Goal: Check status: Check status

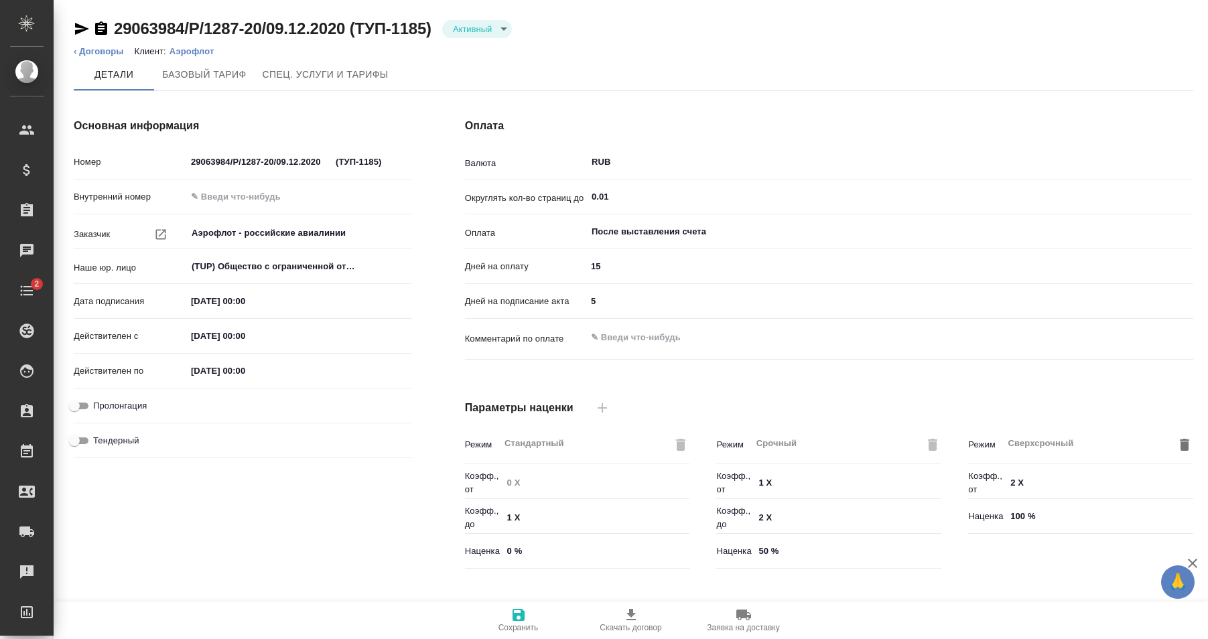
type input "Аэрофлот 0-30-70-100"
type input "Новый НДС, 2022 (руб.)"
click at [637, 619] on icon "button" at bounding box center [631, 615] width 16 height 16
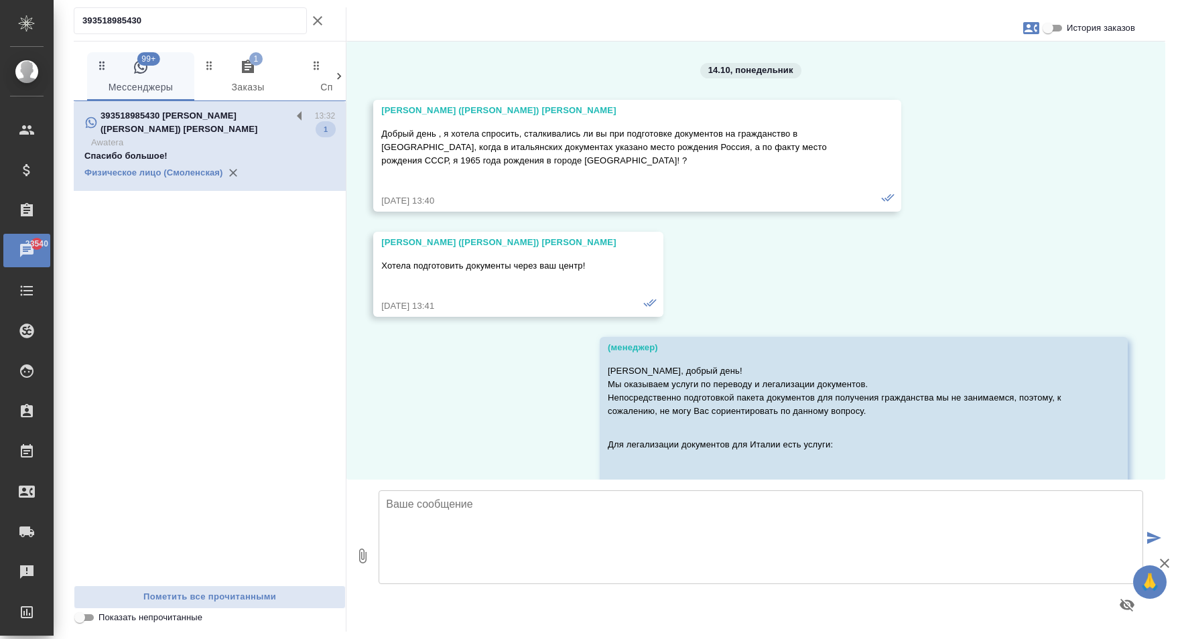
scroll to position [38130, 0]
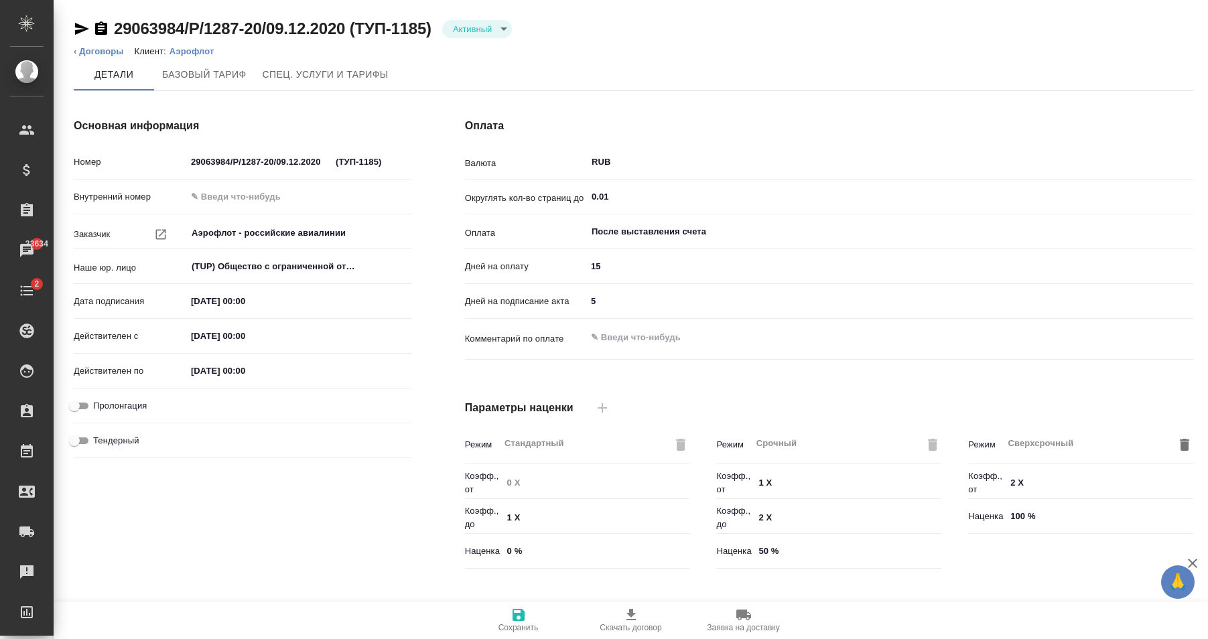
click at [480, 54] on ol "‹ Договоры Клиент: Аэрофлот" at bounding box center [634, 51] width 1120 height 13
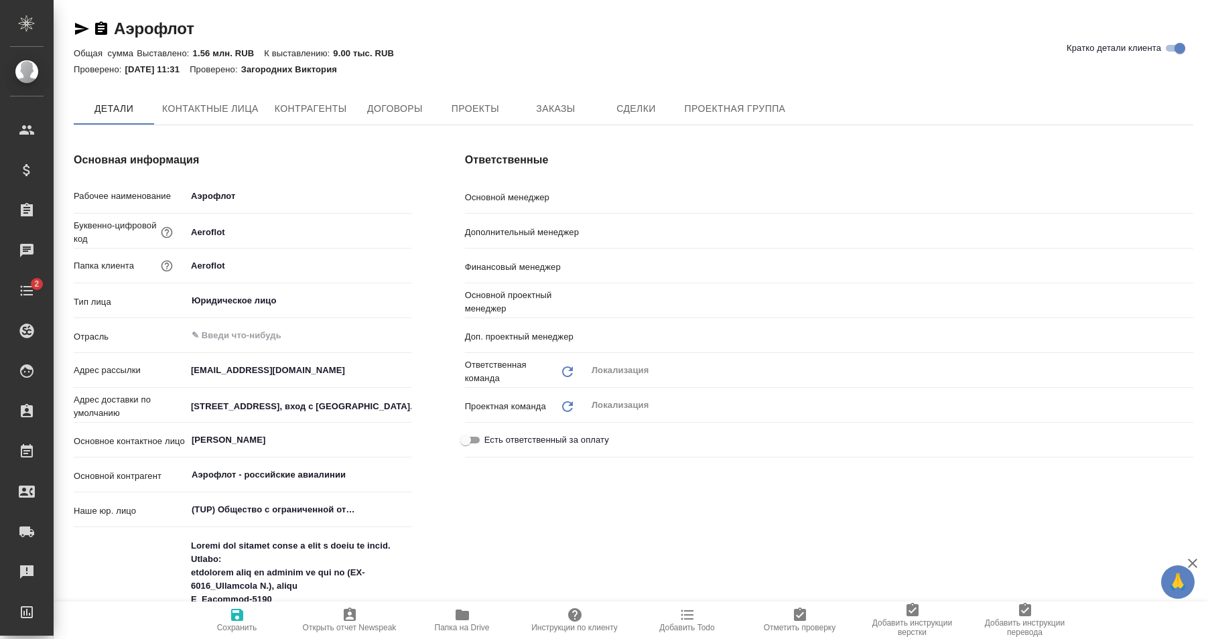
type textarea "x"
type input "[PERSON_NAME]"
type input "Загородних Виктория"
type input "[PERSON_NAME]"
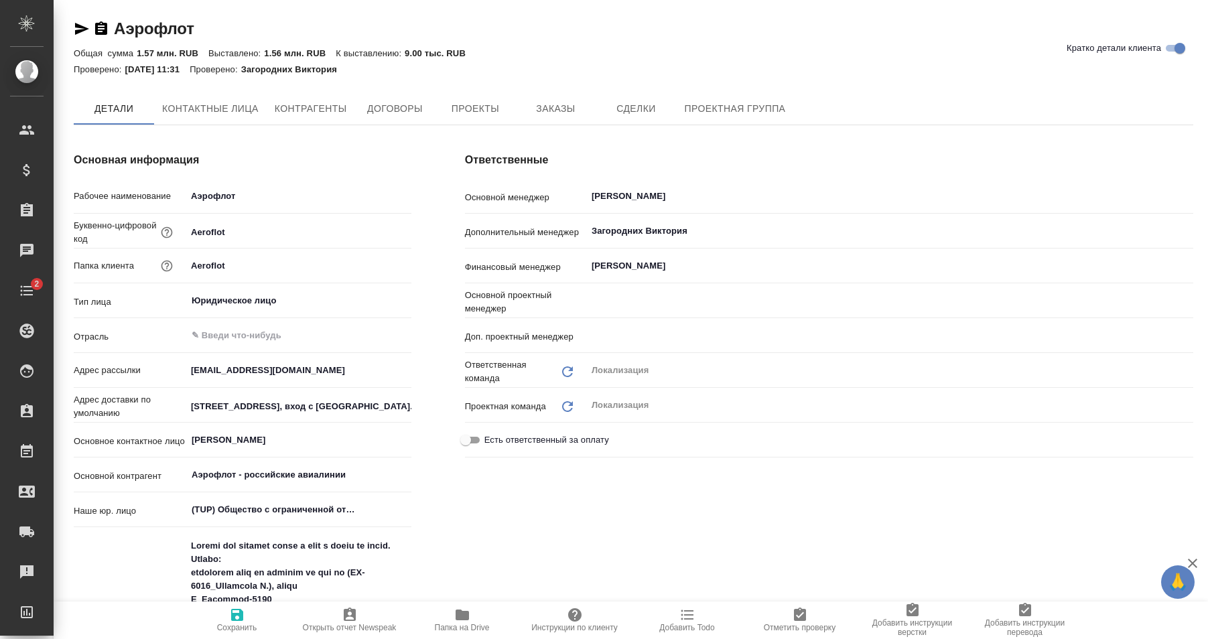
type textarea "x"
click at [456, 619] on icon "button" at bounding box center [462, 615] width 13 height 11
type textarea "x"
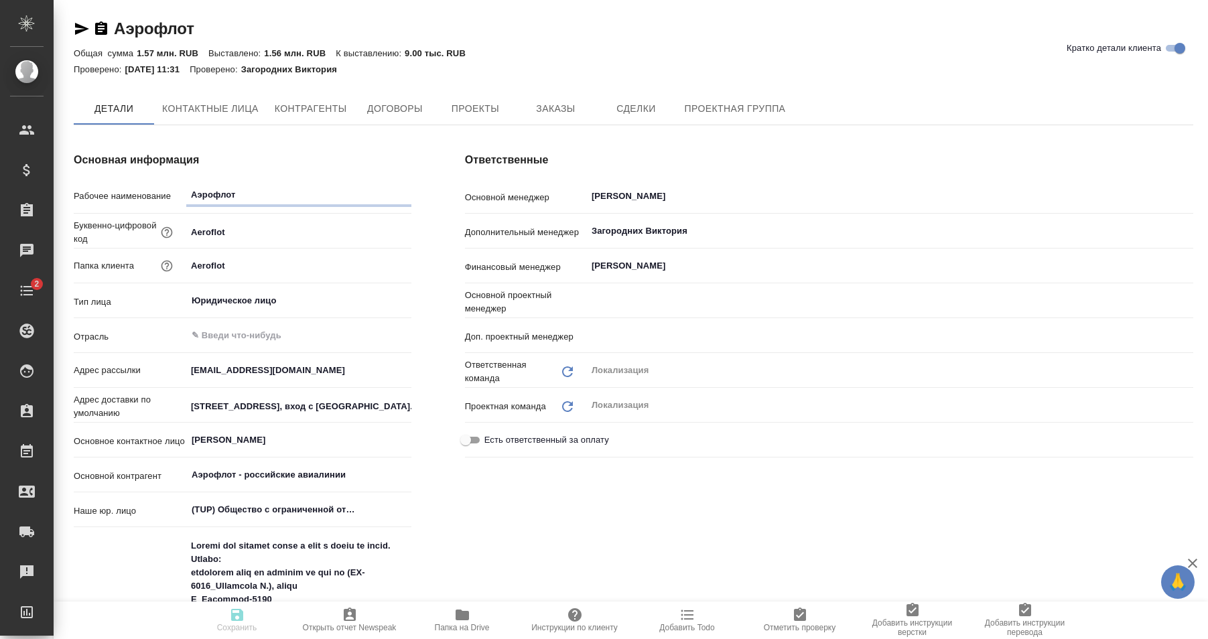
type input "Муталимов Марк"
type input "Третьякова Ольга"
type input "XE11RtCdl9jIroTC96j900AJk9m0nx8xuX63ouT9yo"
type textarea "x"
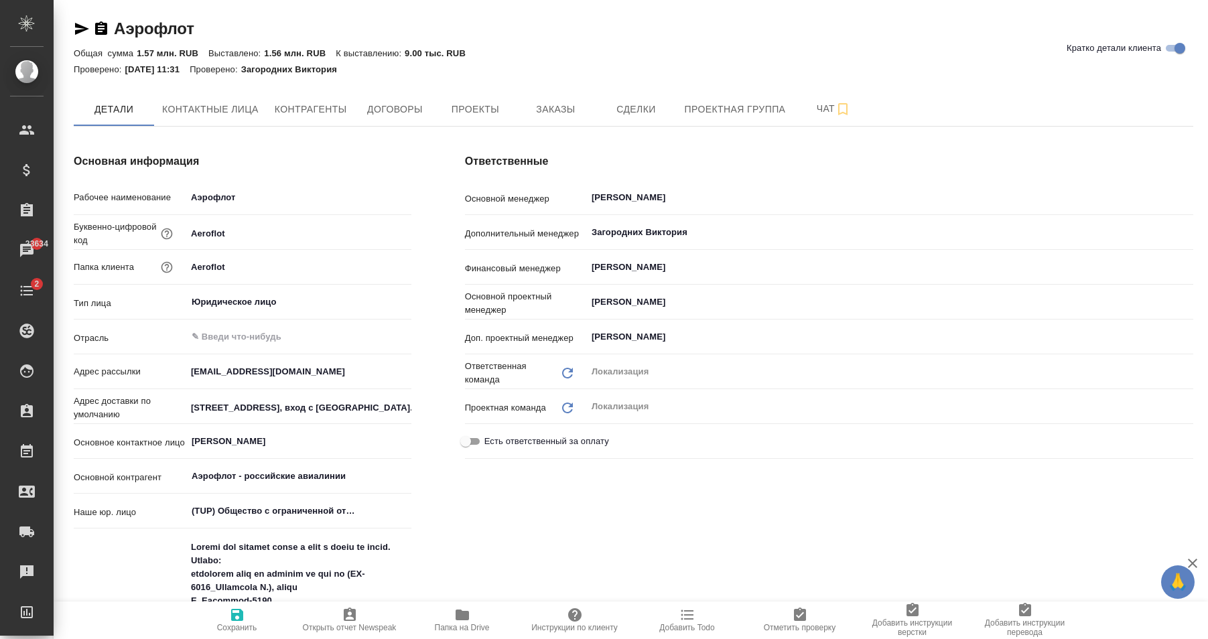
type textarea "x"
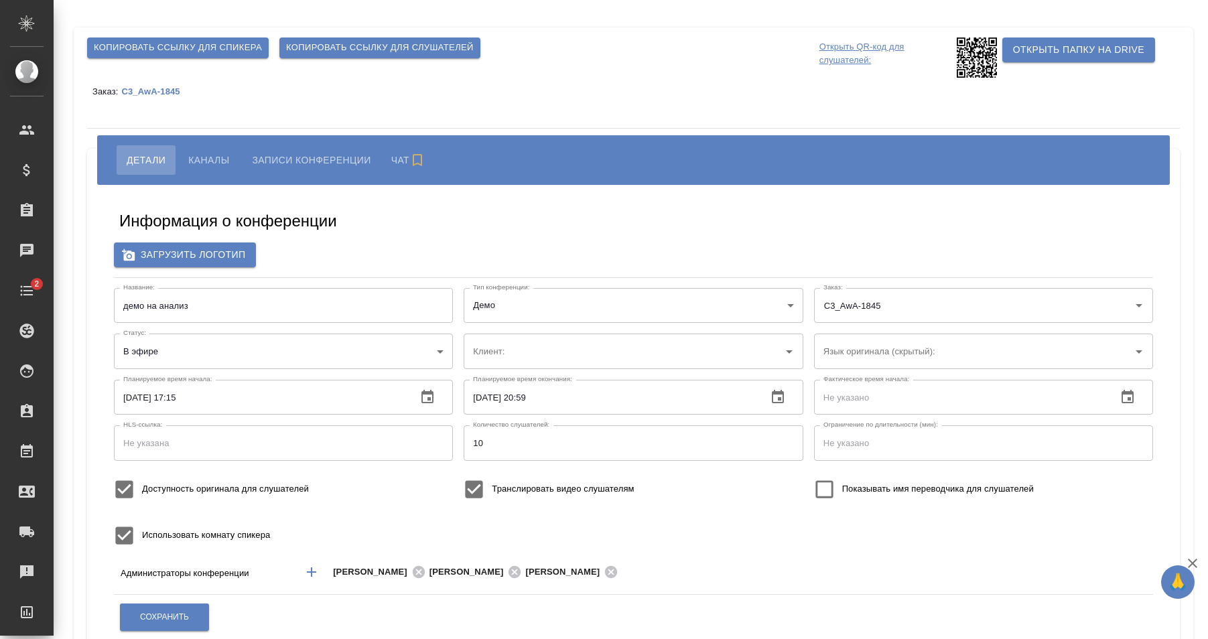
type input "AWATERA"
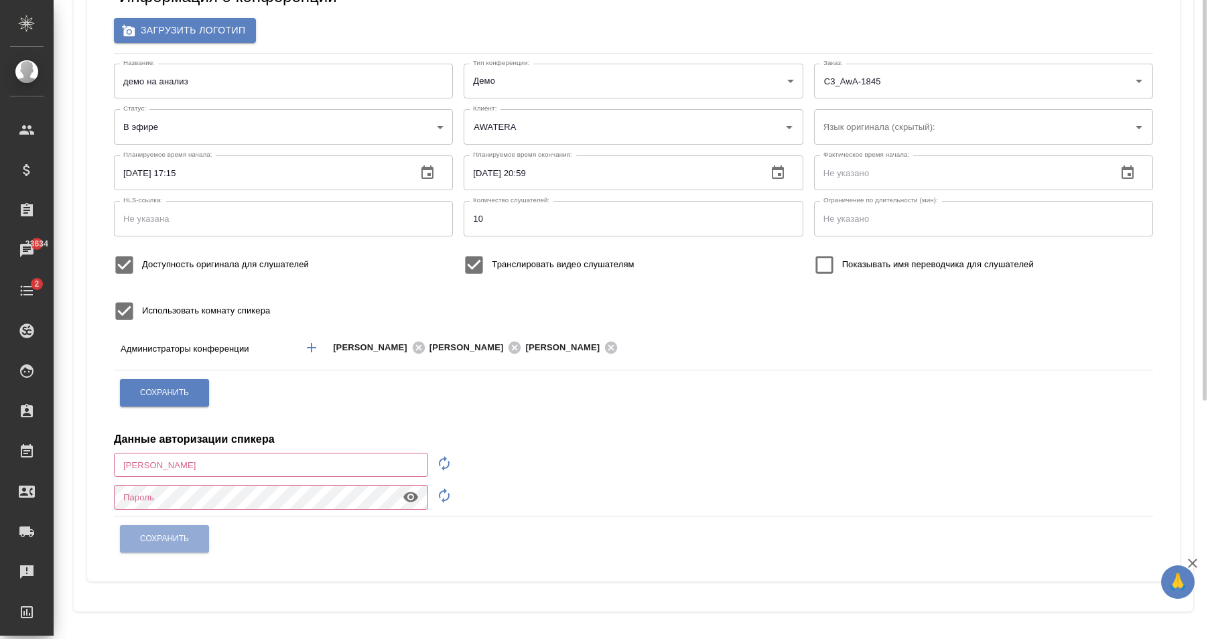
scroll to position [19, 0]
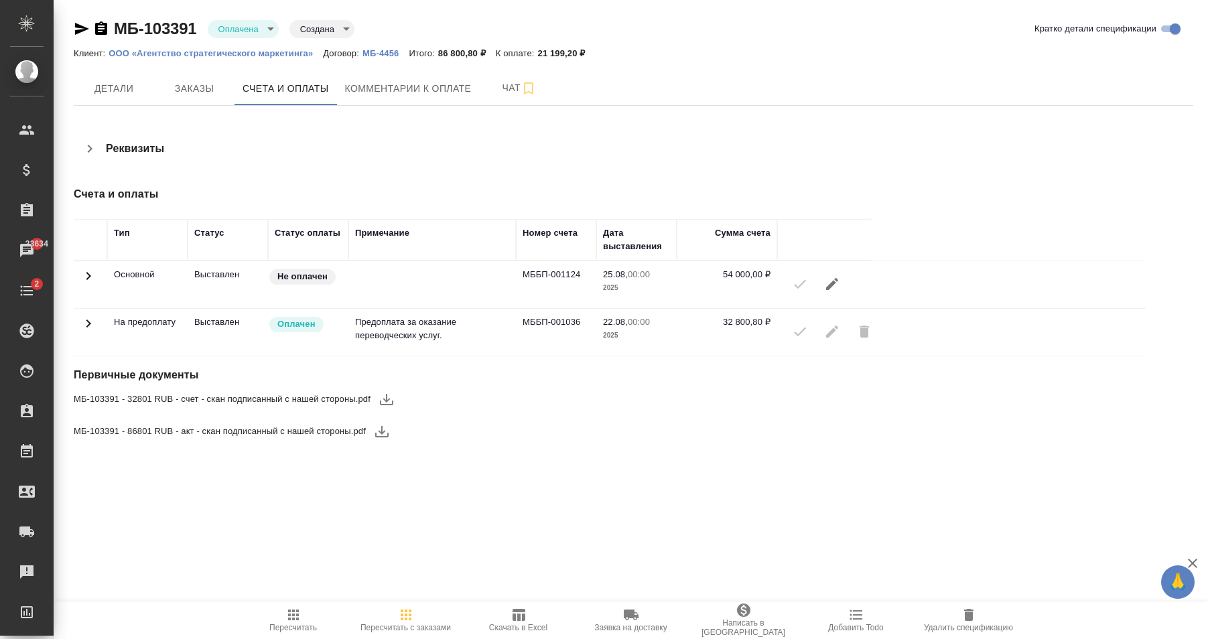
click at [89, 322] on icon at bounding box center [88, 324] width 16 height 16
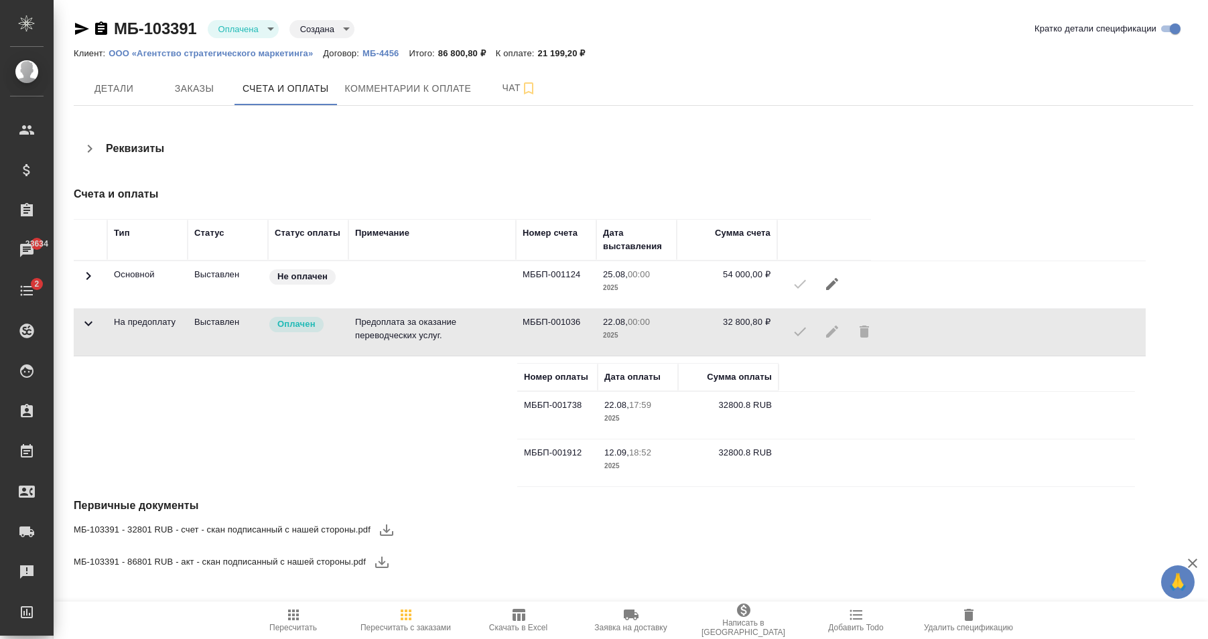
click at [92, 279] on icon at bounding box center [88, 276] width 16 height 16
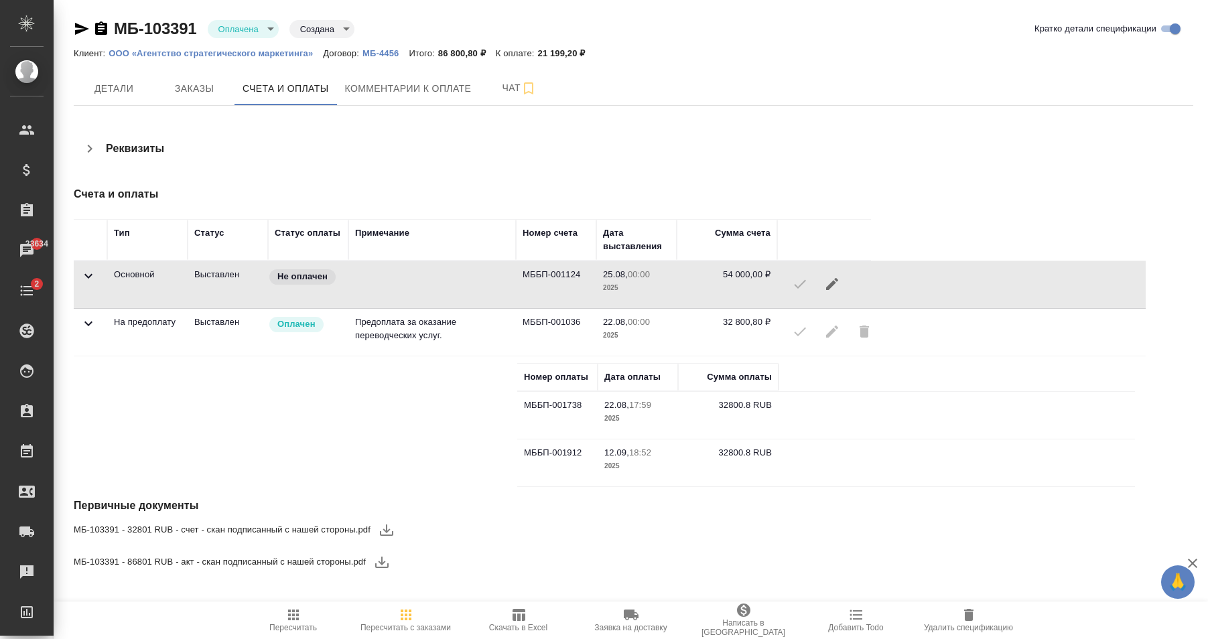
click at [90, 279] on icon at bounding box center [88, 276] width 16 height 16
click at [89, 332] on span at bounding box center [88, 329] width 16 height 10
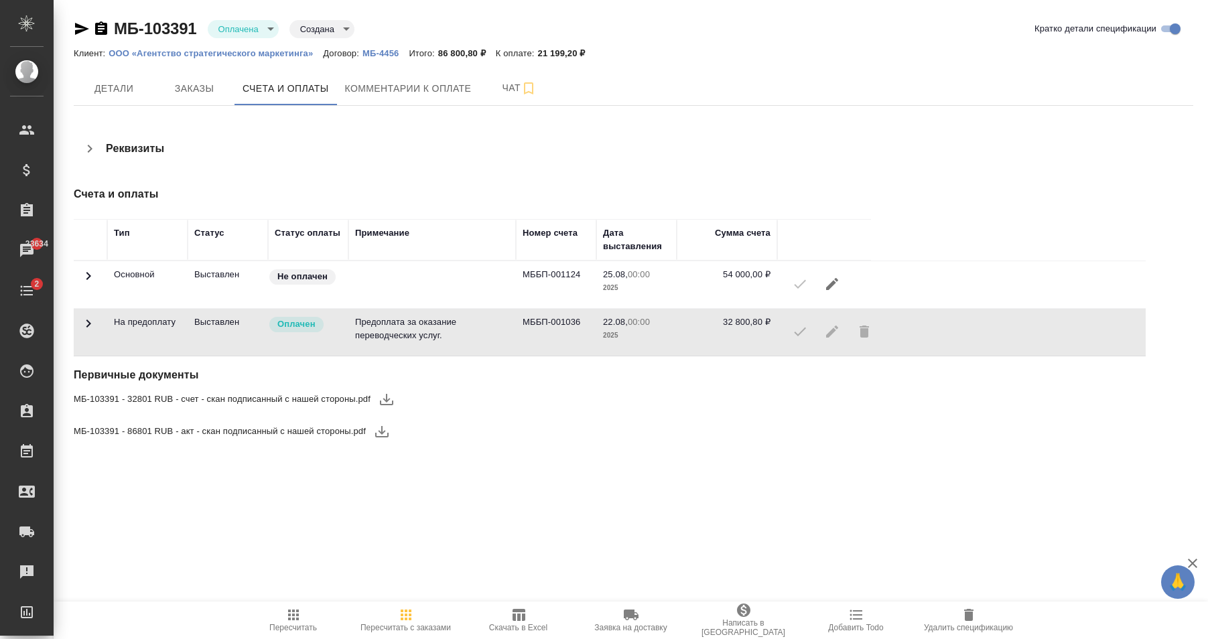
click at [103, 23] on icon "button" at bounding box center [101, 27] width 12 height 13
click at [86, 281] on icon at bounding box center [88, 276] width 16 height 16
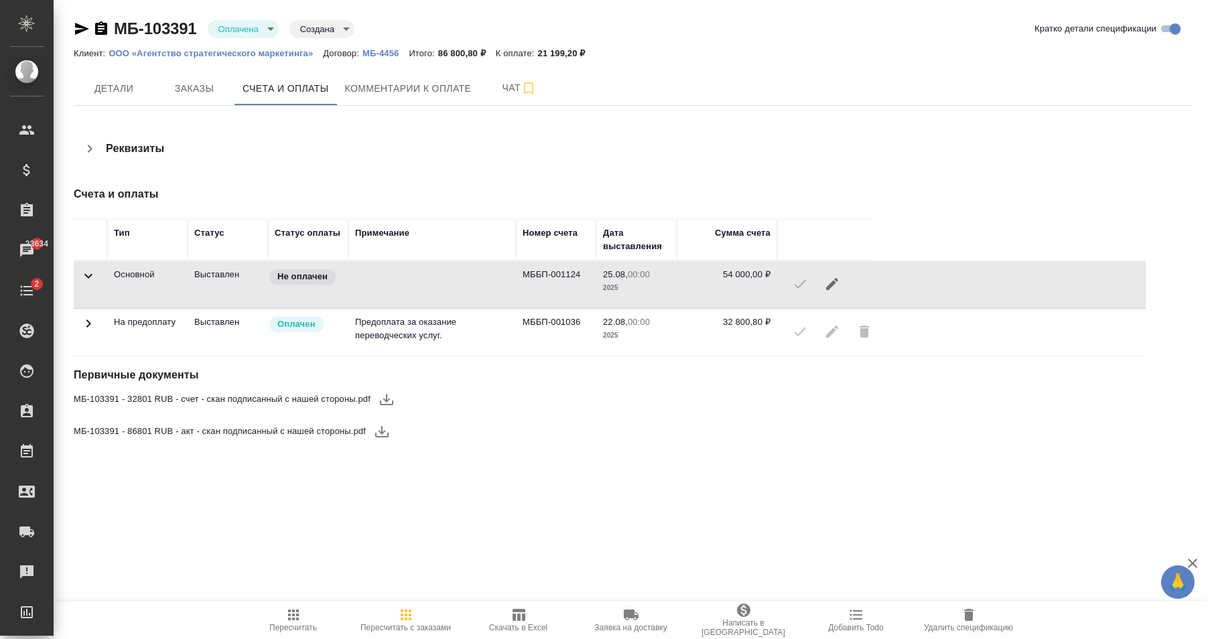
click at [87, 275] on icon at bounding box center [88, 276] width 16 height 16
click at [92, 326] on icon at bounding box center [88, 324] width 16 height 16
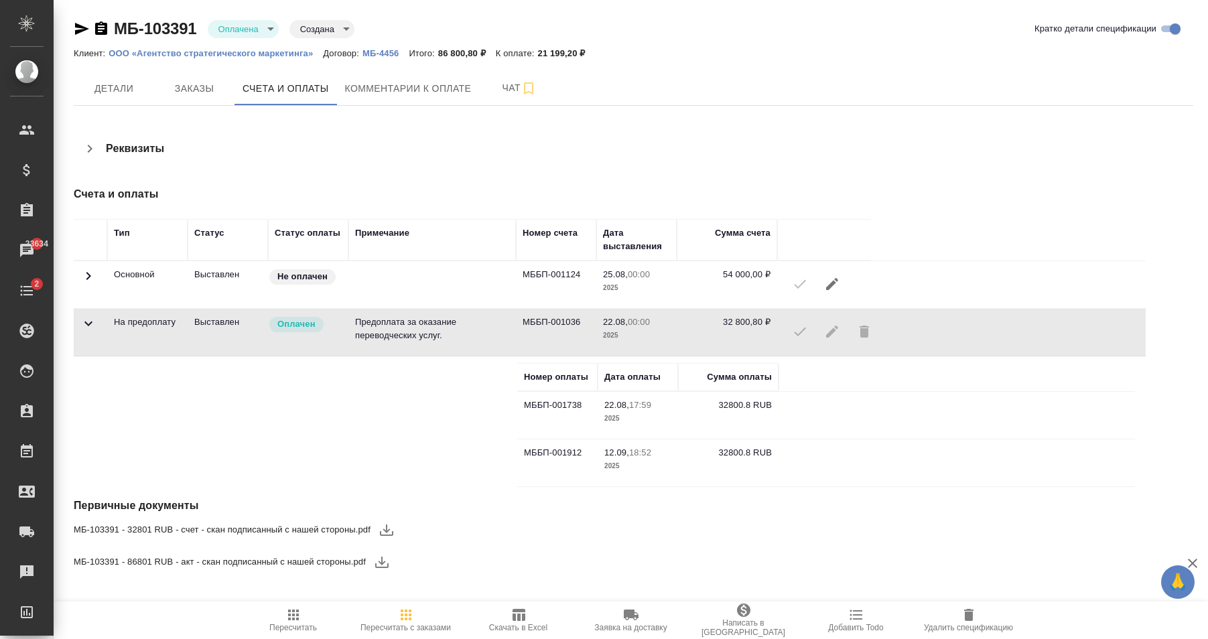
click at [90, 277] on icon at bounding box center [88, 276] width 16 height 16
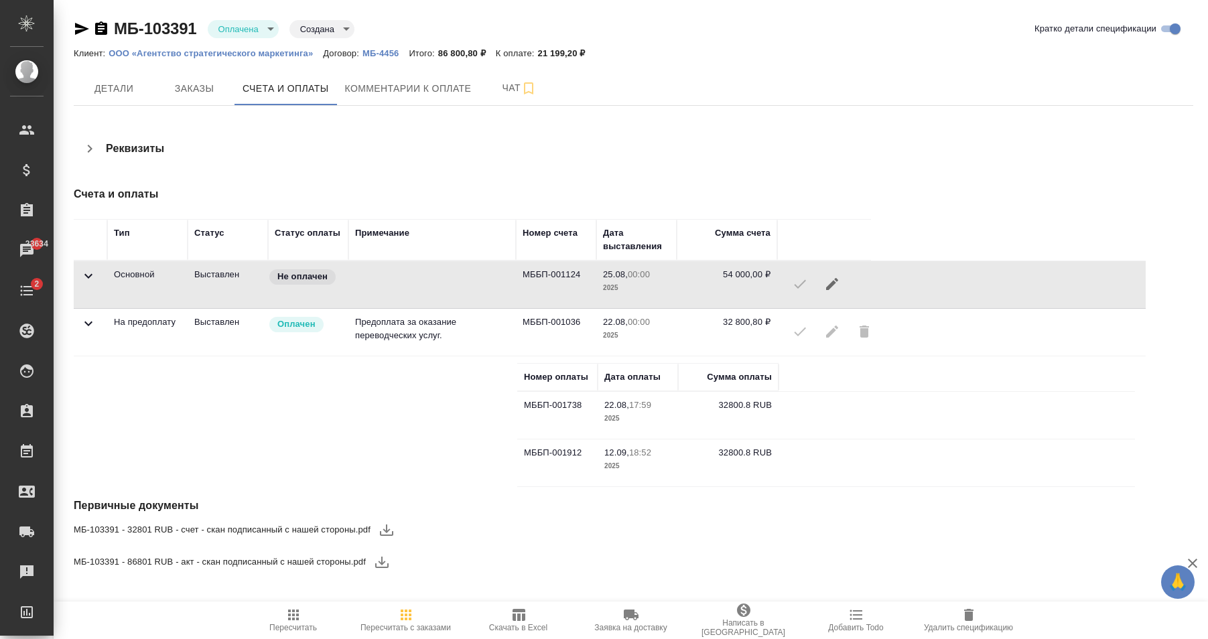
click at [90, 277] on icon at bounding box center [88, 276] width 16 height 16
click at [90, 323] on icon at bounding box center [88, 324] width 8 height 5
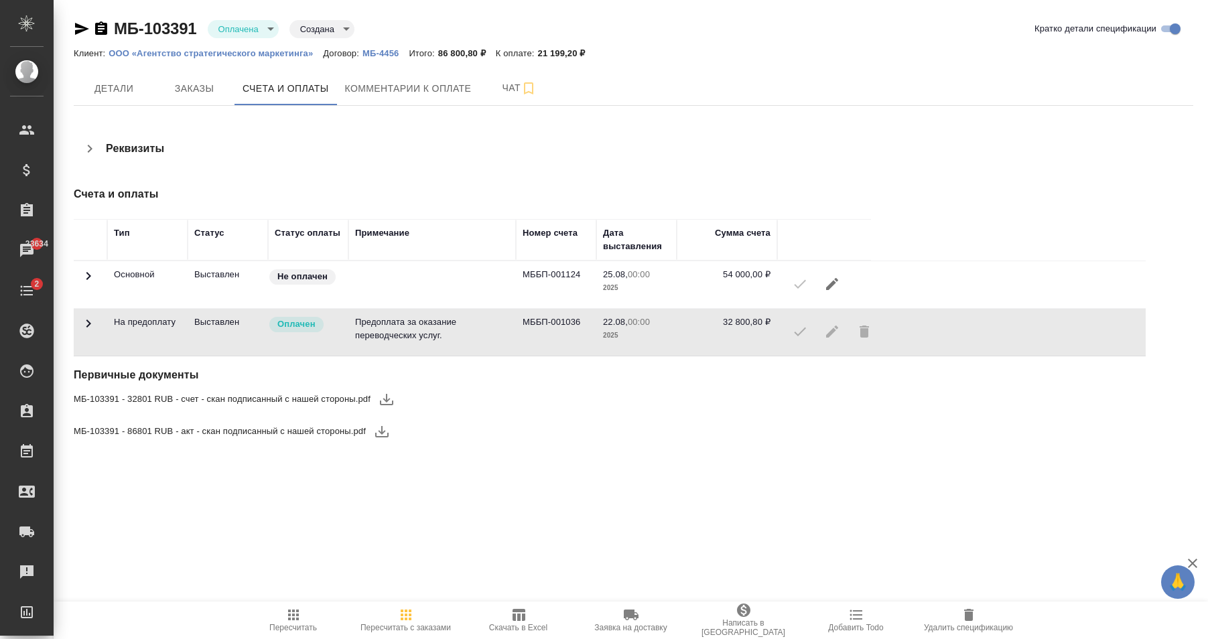
click at [671, 90] on div "Детали Заказы Счета и оплаты Комментарии к оплате Чат" at bounding box center [634, 89] width 1120 height 34
click at [999, 117] on div "МБ-103391 Оплачена payed Создана created Кратко детали спецификации Клиент: ООО…" at bounding box center [633, 241] width 1134 height 482
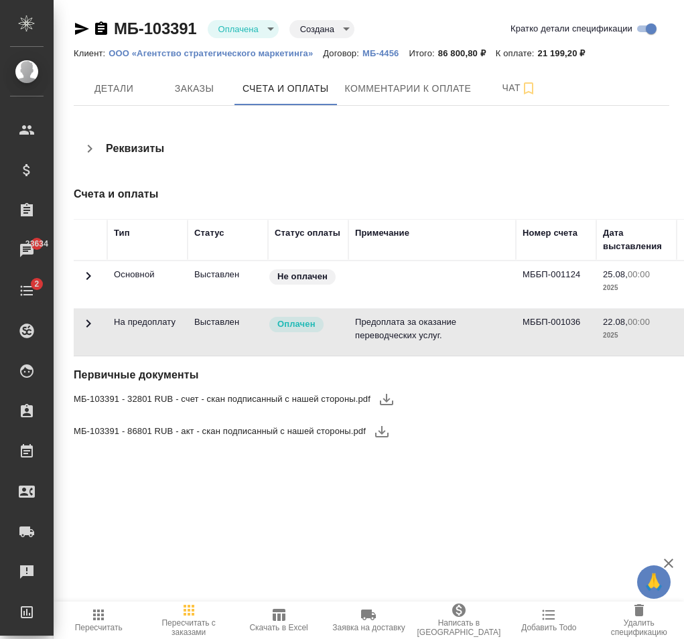
click at [206, 94] on span "Заказы" at bounding box center [194, 88] width 64 height 17
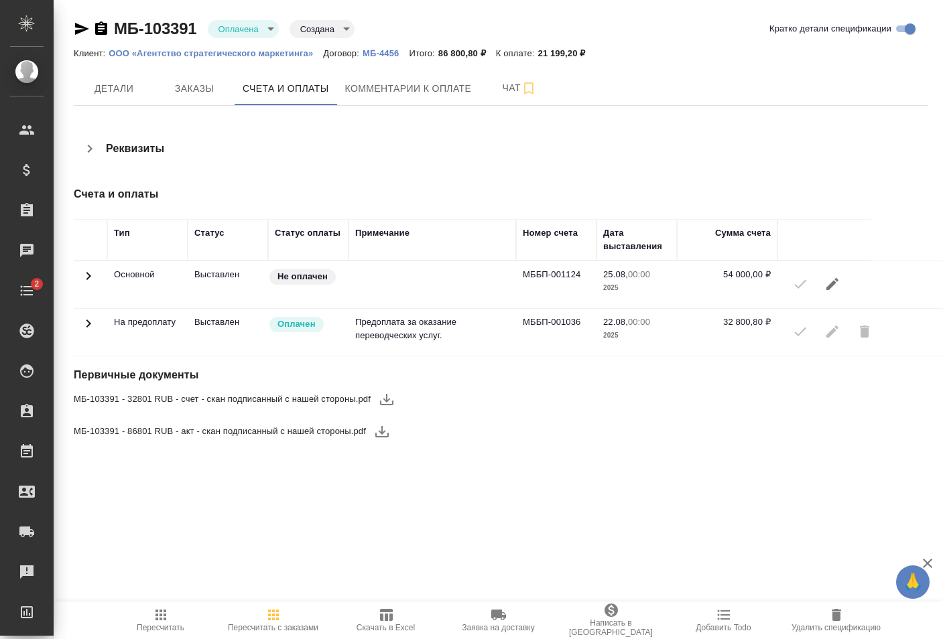
click at [86, 272] on icon at bounding box center [88, 276] width 16 height 16
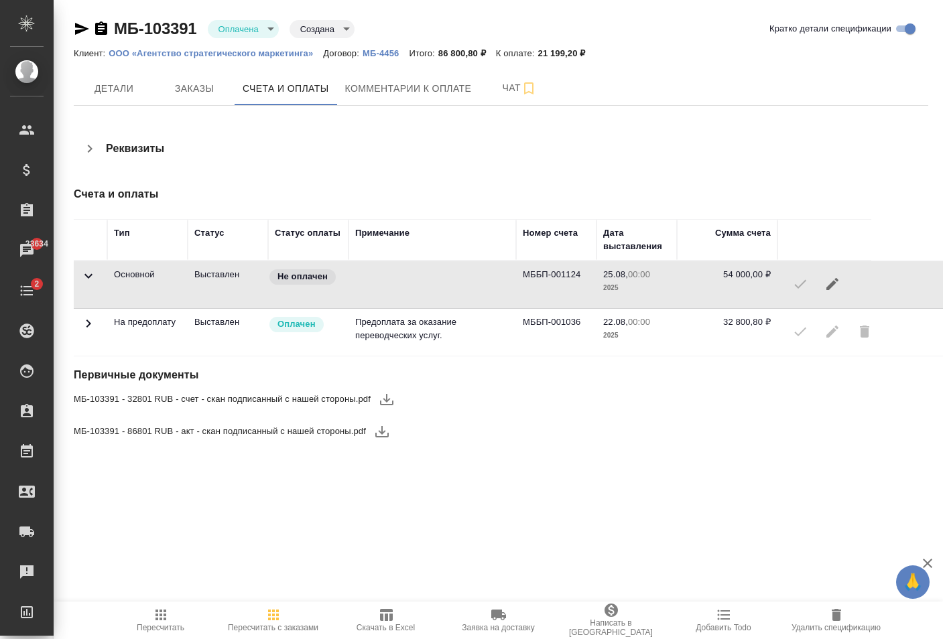
click at [88, 281] on icon at bounding box center [88, 276] width 16 height 16
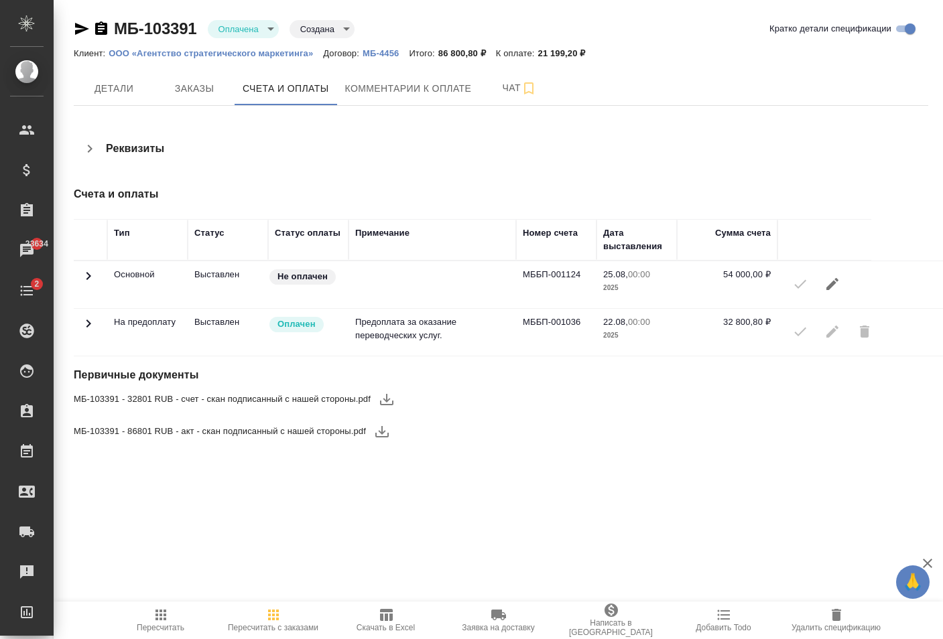
click at [95, 325] on icon at bounding box center [88, 324] width 16 height 16
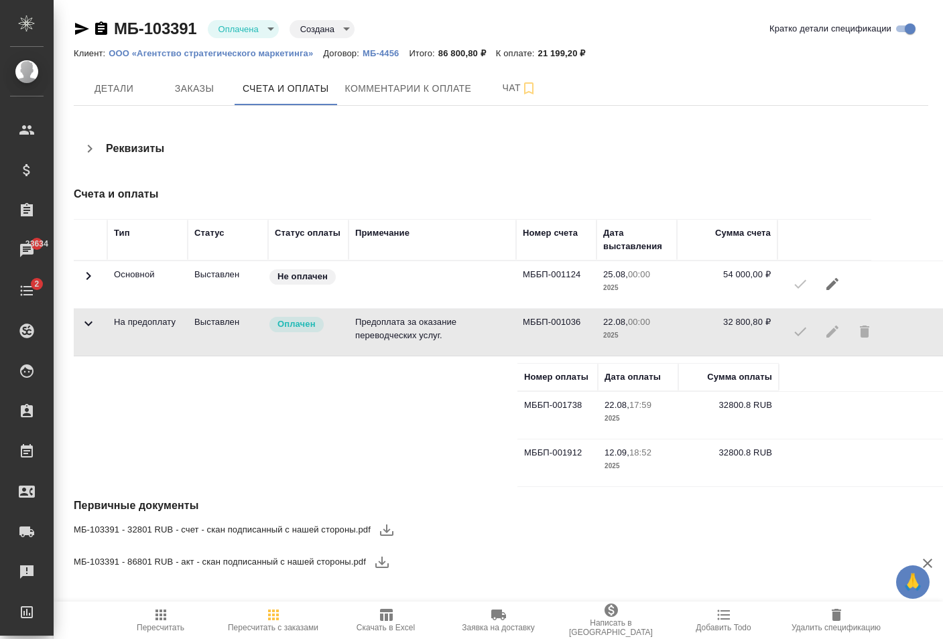
click at [88, 328] on icon at bounding box center [88, 324] width 16 height 16
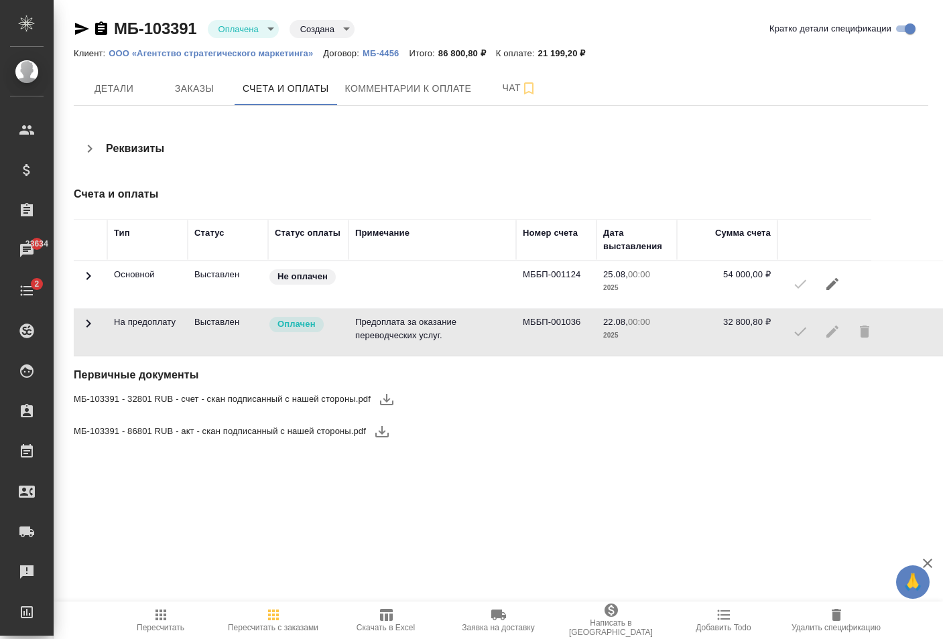
click at [91, 322] on icon at bounding box center [88, 324] width 16 height 16
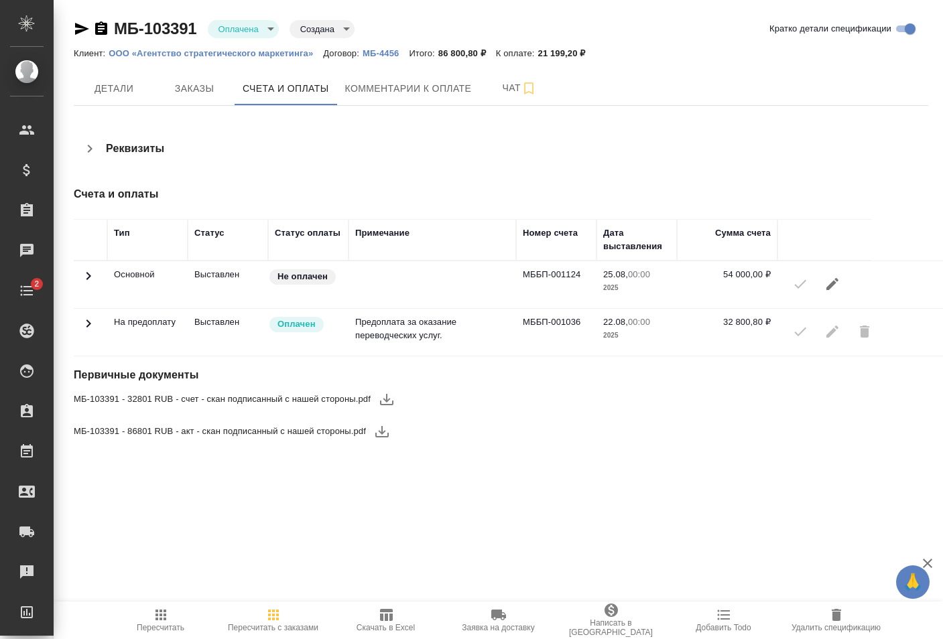
click at [90, 324] on icon at bounding box center [88, 324] width 5 height 8
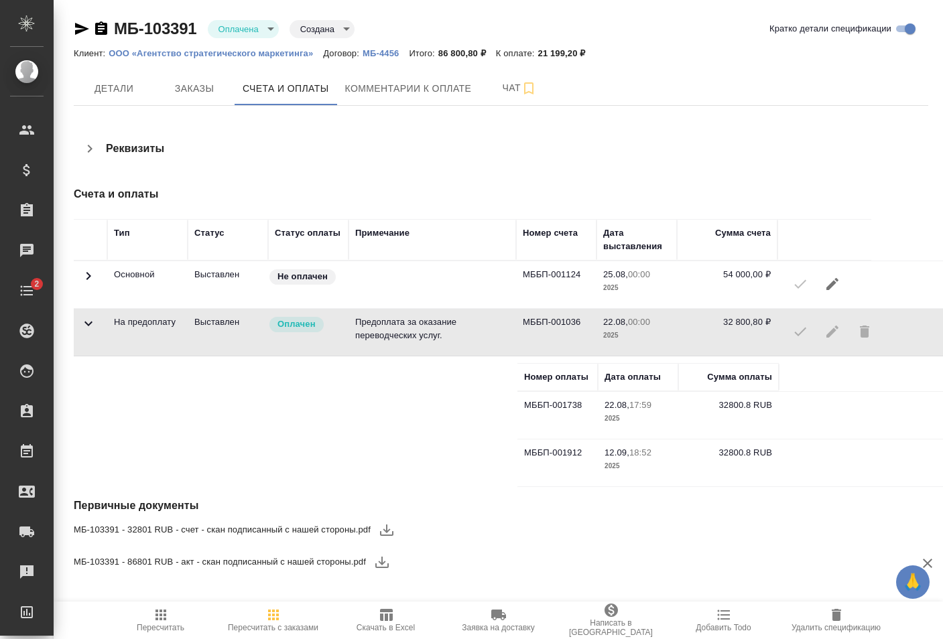
click at [89, 281] on icon at bounding box center [88, 276] width 16 height 16
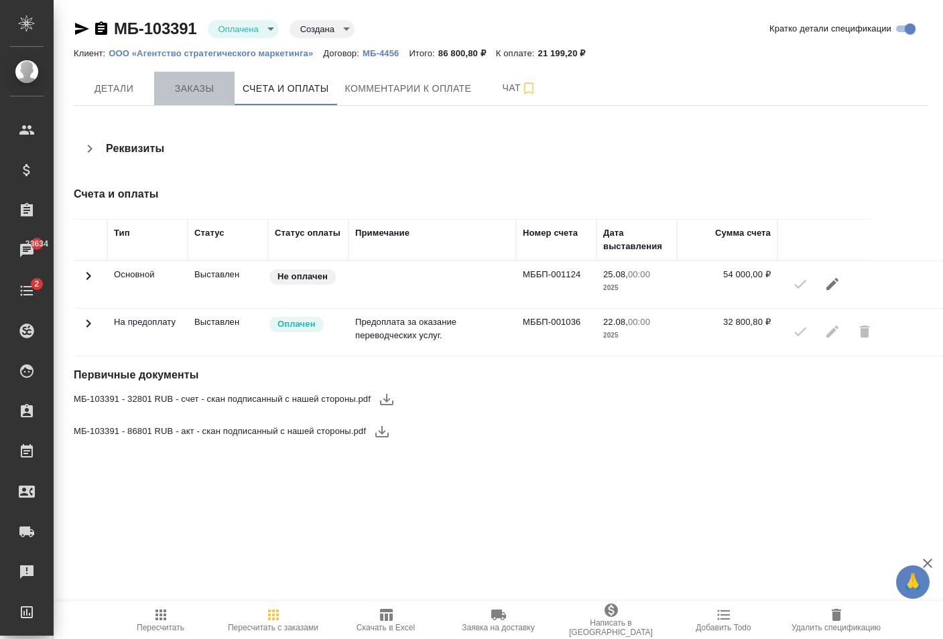
click at [208, 78] on button "Заказы" at bounding box center [194, 89] width 80 height 34
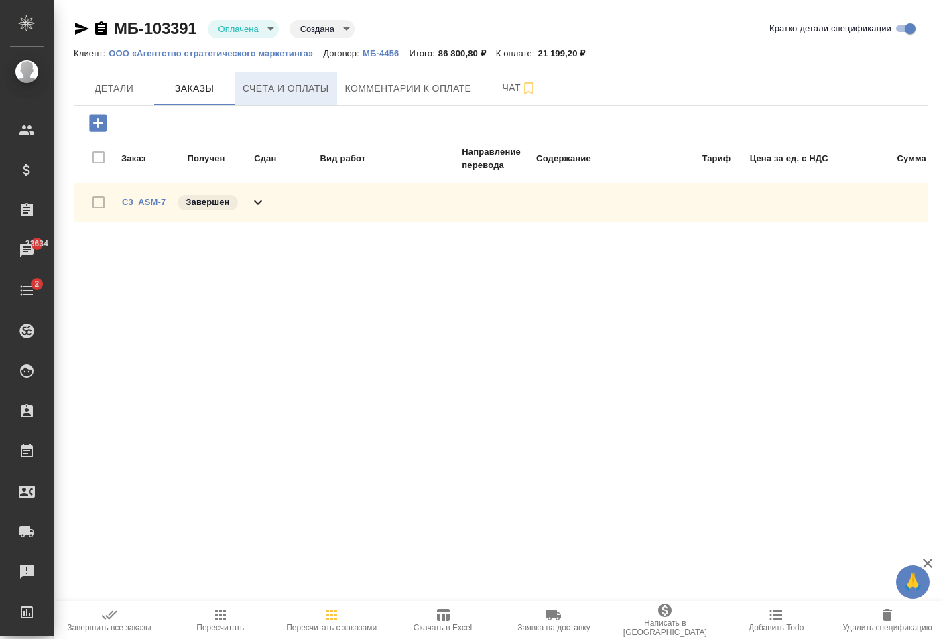
click at [251, 91] on span "Счета и оплаты" at bounding box center [286, 88] width 86 height 17
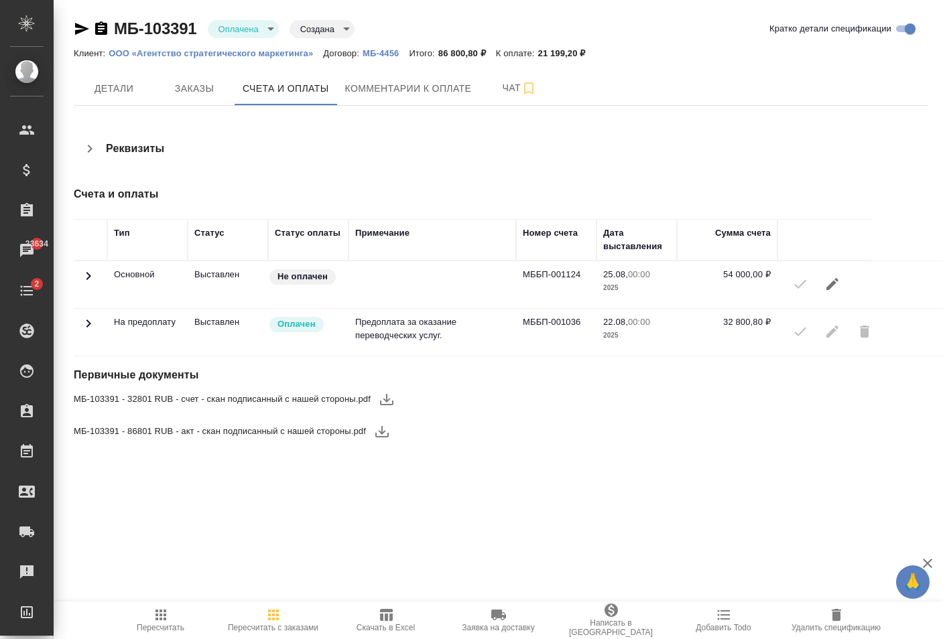
click at [87, 328] on icon at bounding box center [88, 324] width 16 height 16
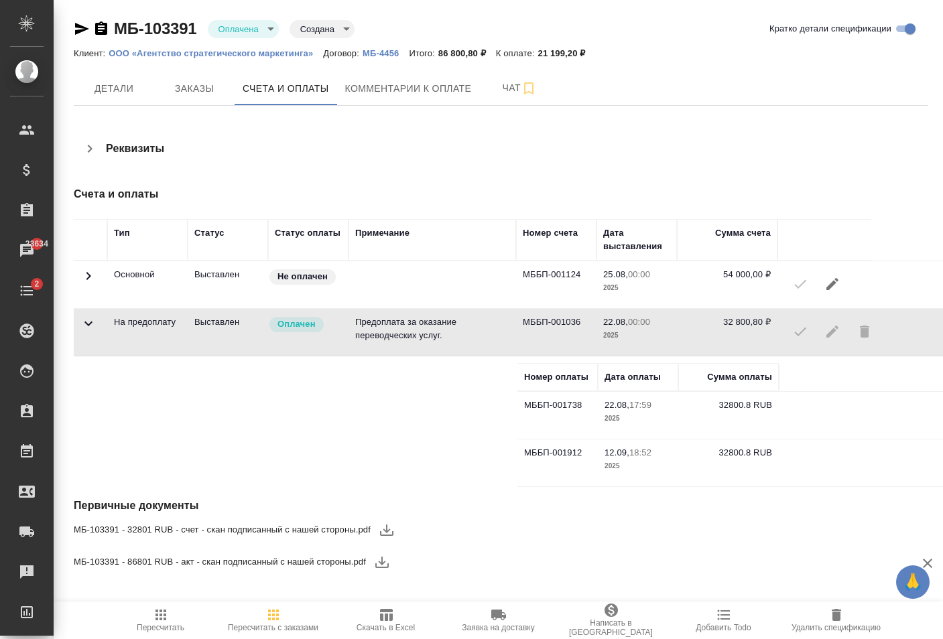
click at [94, 279] on icon at bounding box center [88, 276] width 16 height 16
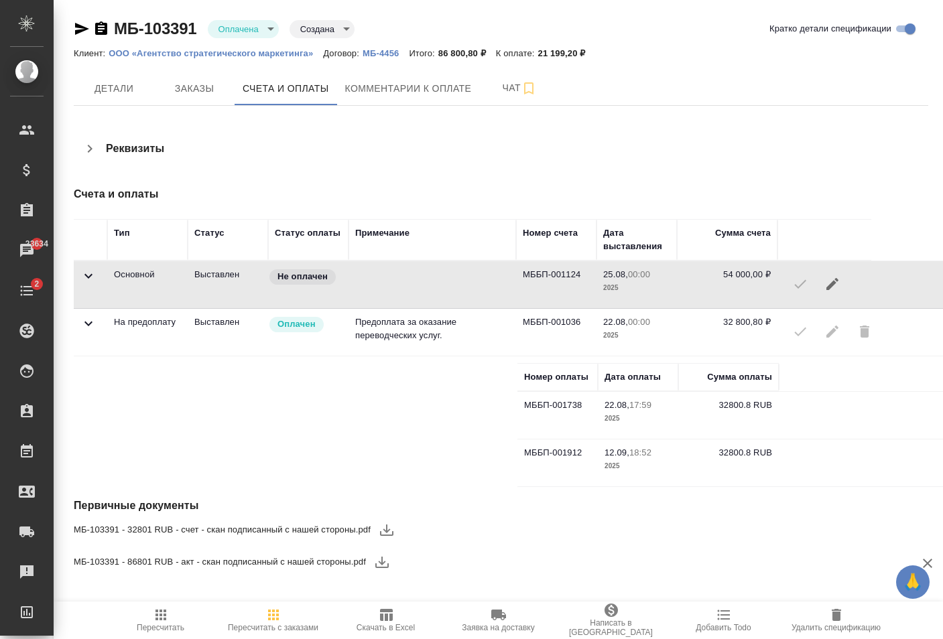
click at [88, 275] on icon at bounding box center [88, 276] width 16 height 16
click at [87, 279] on icon at bounding box center [88, 276] width 16 height 16
click at [212, 85] on span "Заказы" at bounding box center [194, 88] width 64 height 17
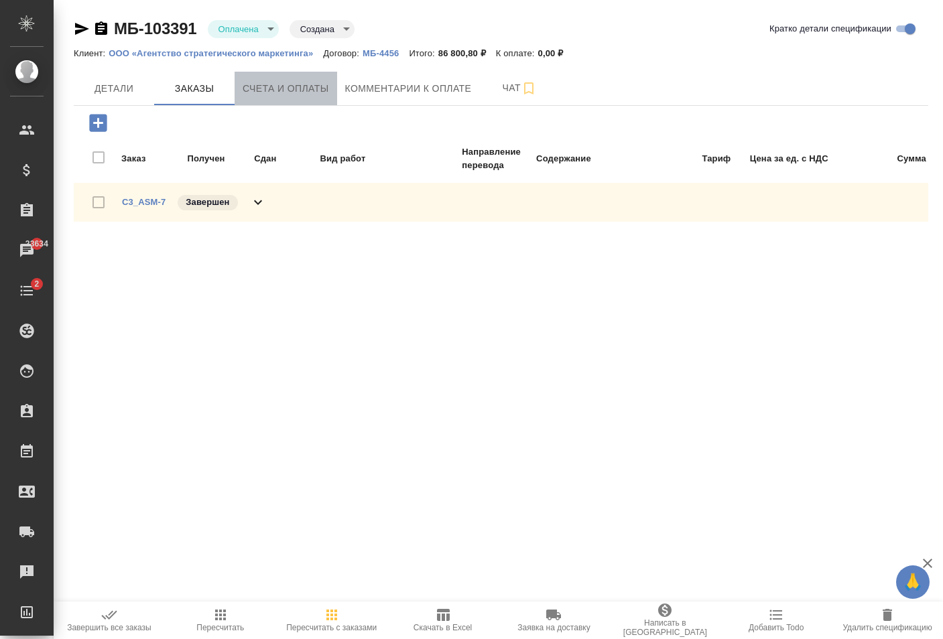
click at [287, 87] on span "Счета и оплаты" at bounding box center [286, 88] width 86 height 17
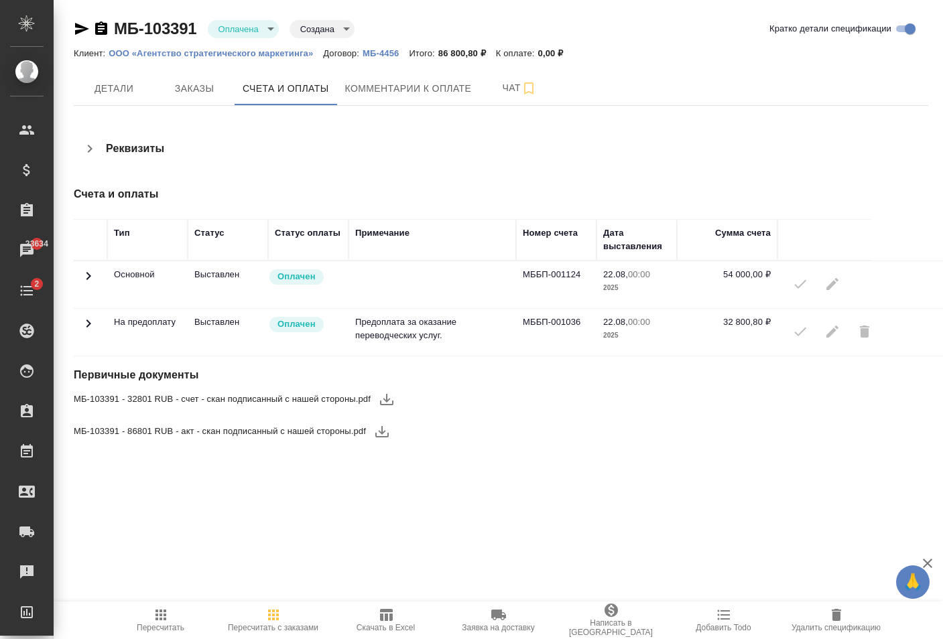
click at [88, 322] on icon at bounding box center [88, 324] width 5 height 8
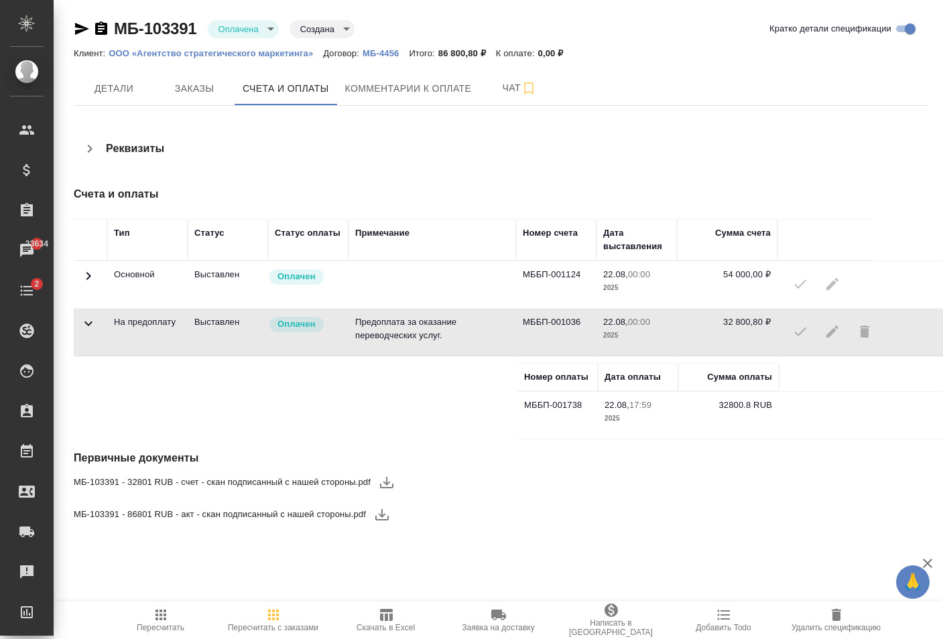
click at [84, 277] on icon at bounding box center [88, 276] width 16 height 16
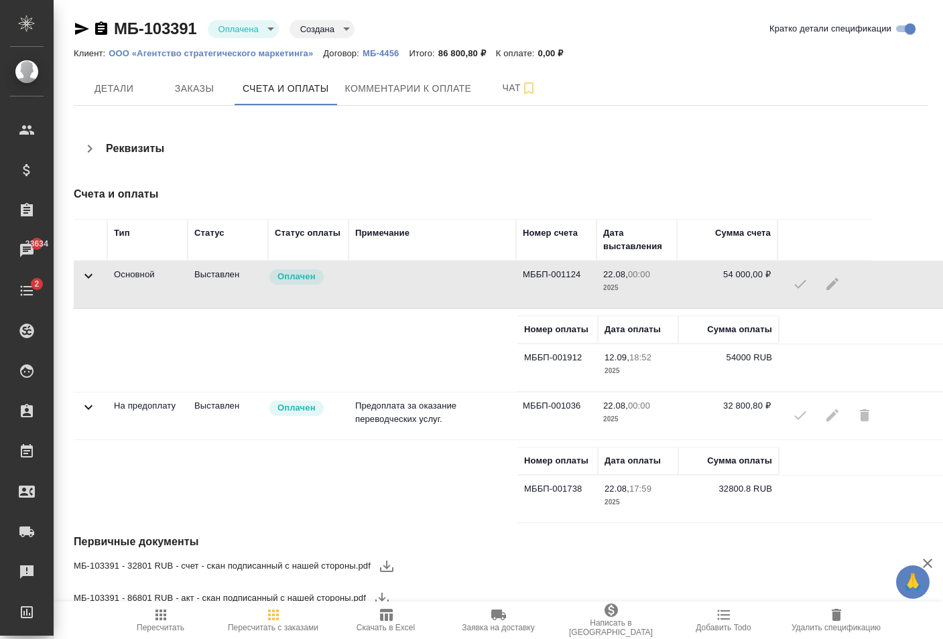
click at [84, 276] on icon at bounding box center [88, 276] width 16 height 16
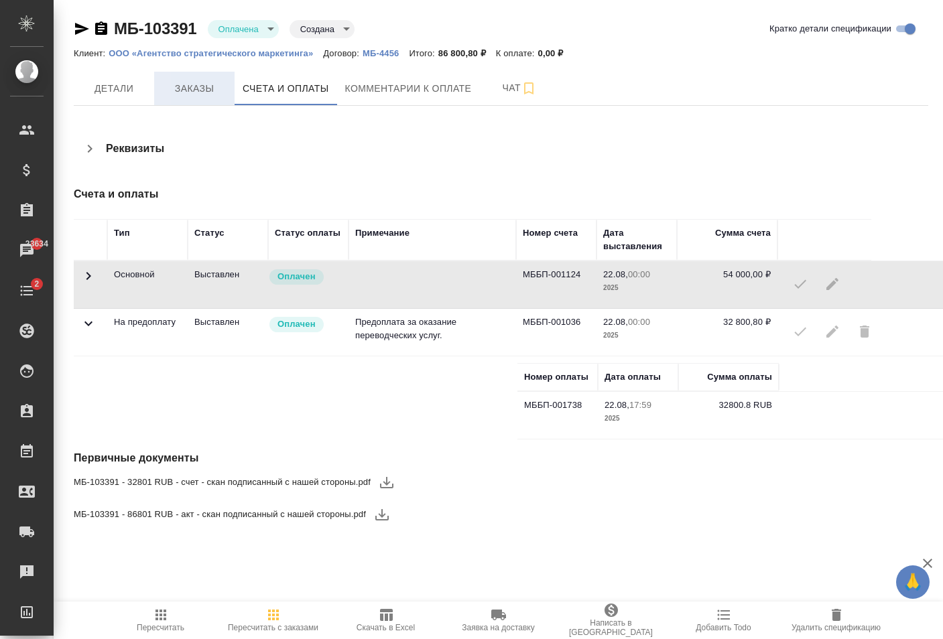
click at [206, 78] on button "Заказы" at bounding box center [194, 89] width 80 height 34
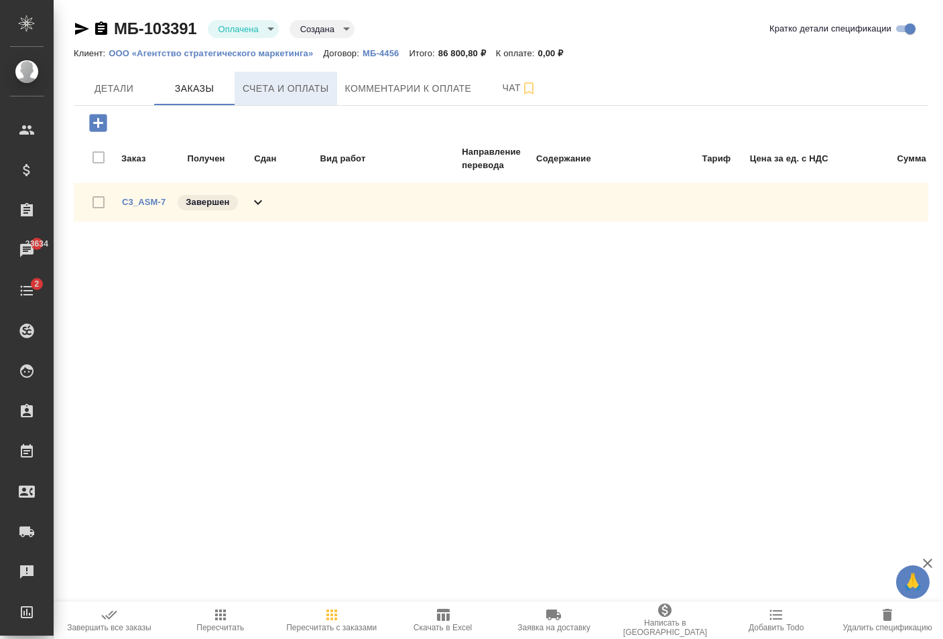
click at [294, 98] on button "Счета и оплаты" at bounding box center [286, 89] width 103 height 34
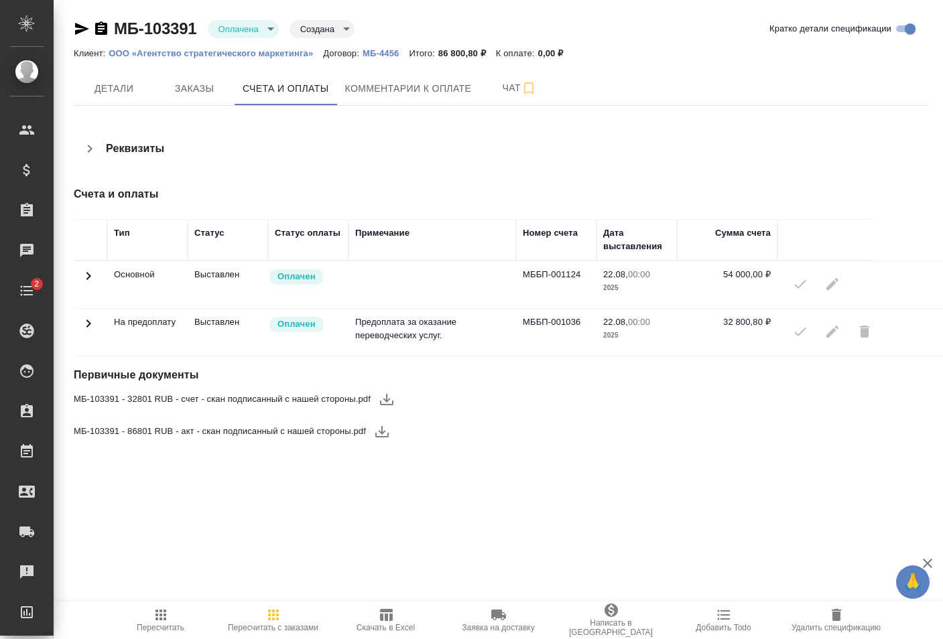
click at [94, 324] on icon at bounding box center [88, 324] width 16 height 16
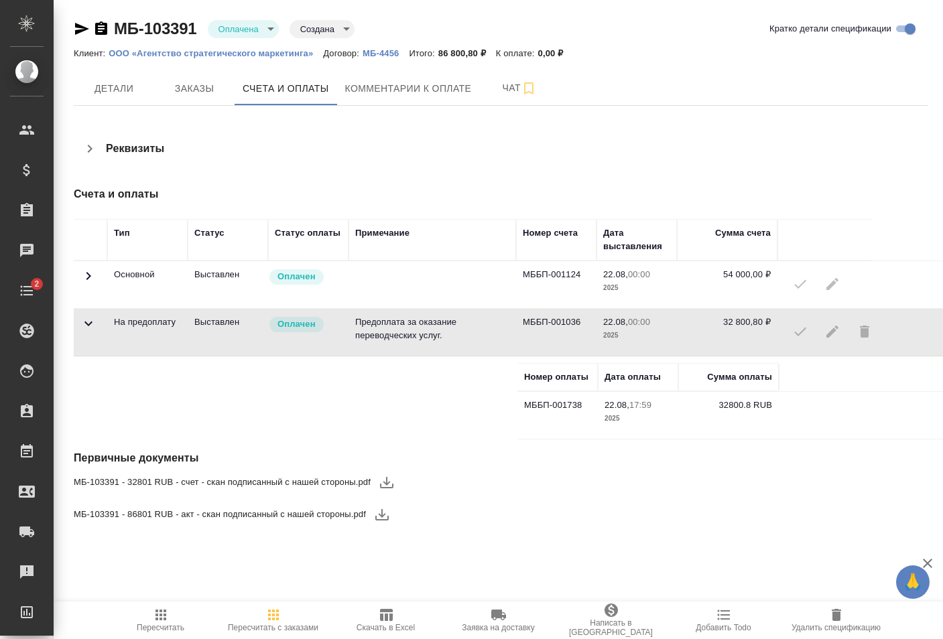
click at [90, 281] on icon at bounding box center [88, 276] width 16 height 16
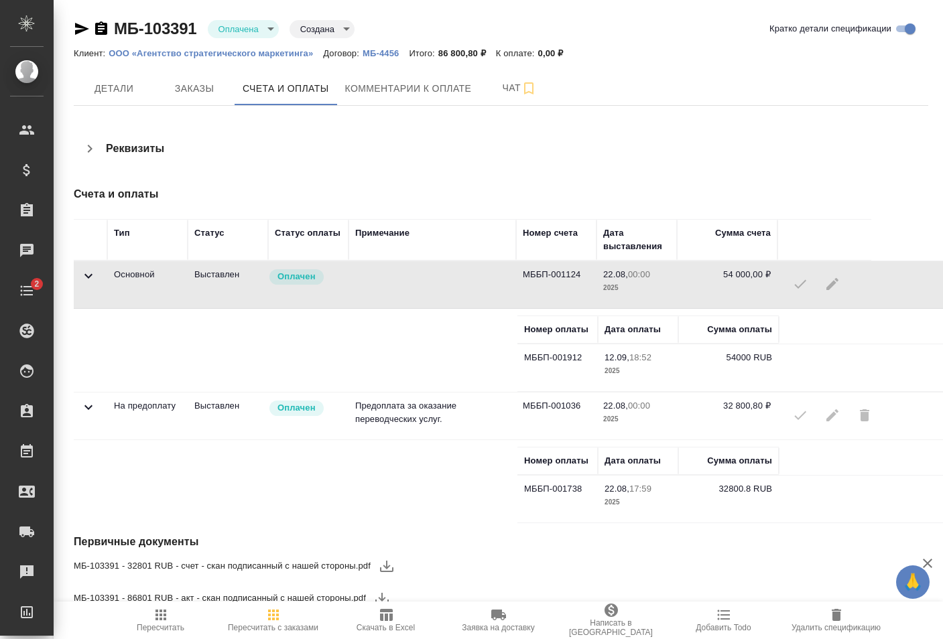
click at [89, 277] on icon at bounding box center [88, 276] width 8 height 5
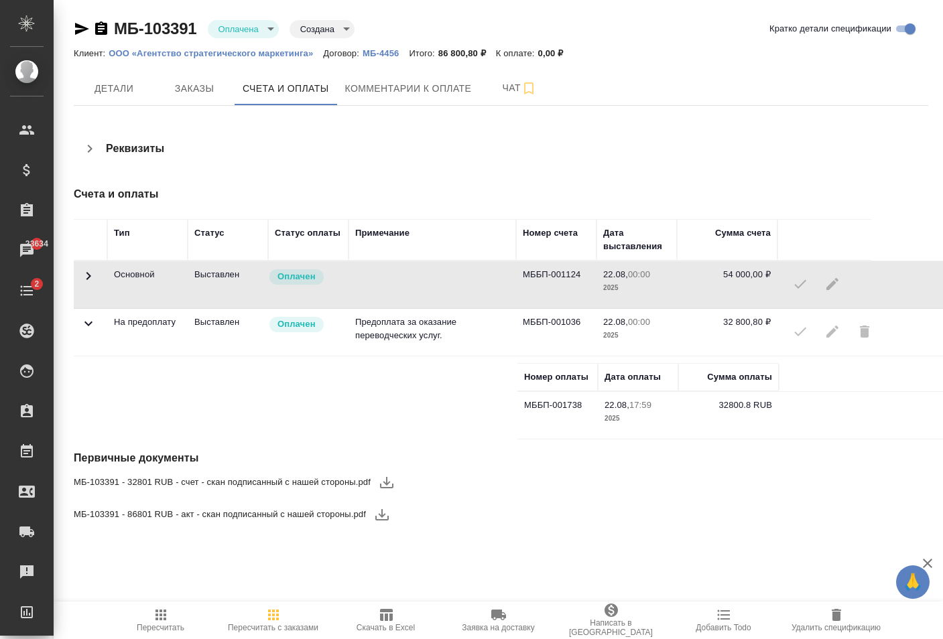
click at [88, 322] on icon at bounding box center [88, 324] width 16 height 16
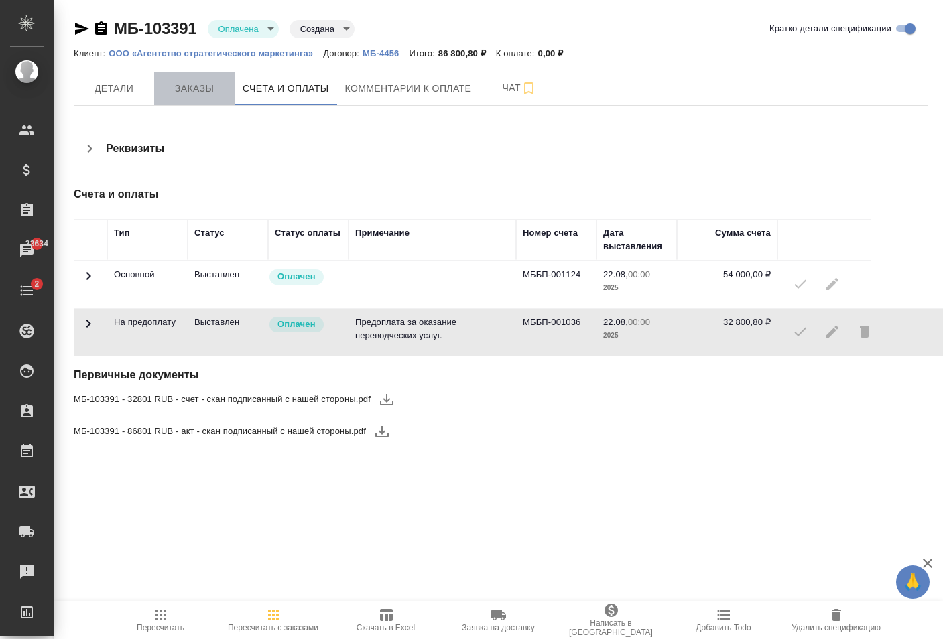
click at [192, 86] on span "Заказы" at bounding box center [194, 88] width 64 height 17
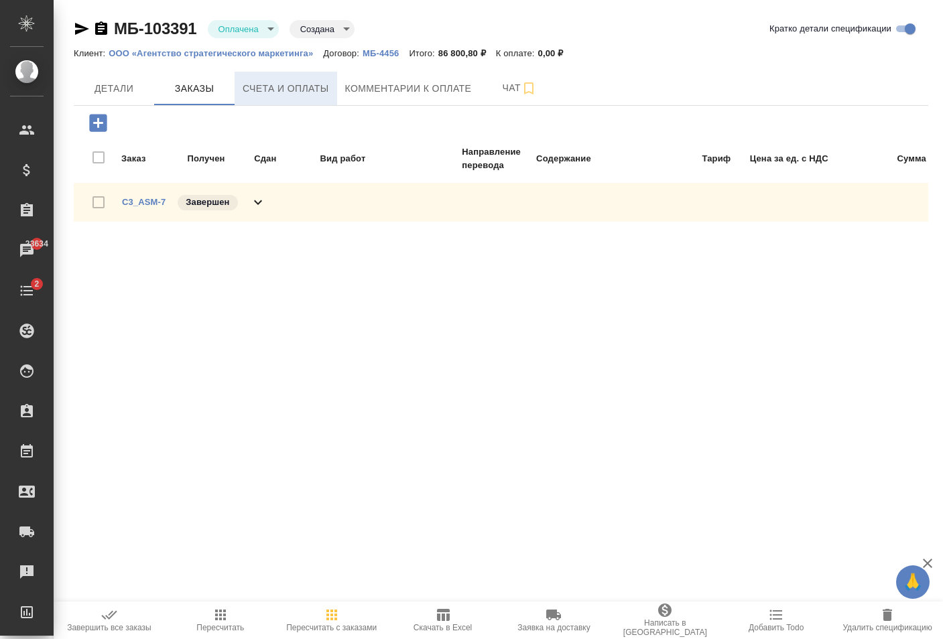
click at [275, 88] on span "Счета и оплаты" at bounding box center [286, 88] width 86 height 17
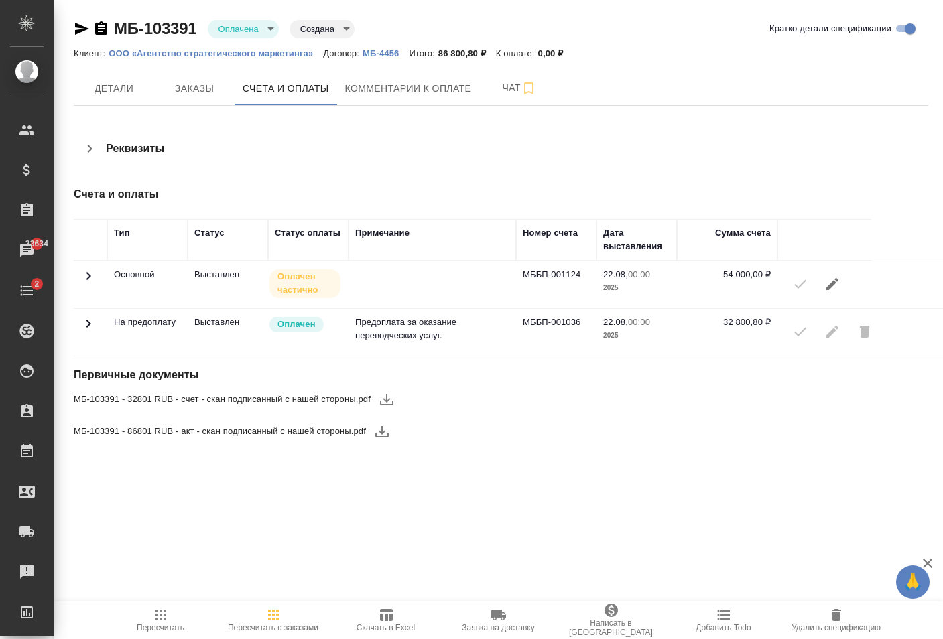
click at [86, 329] on icon at bounding box center [88, 324] width 16 height 16
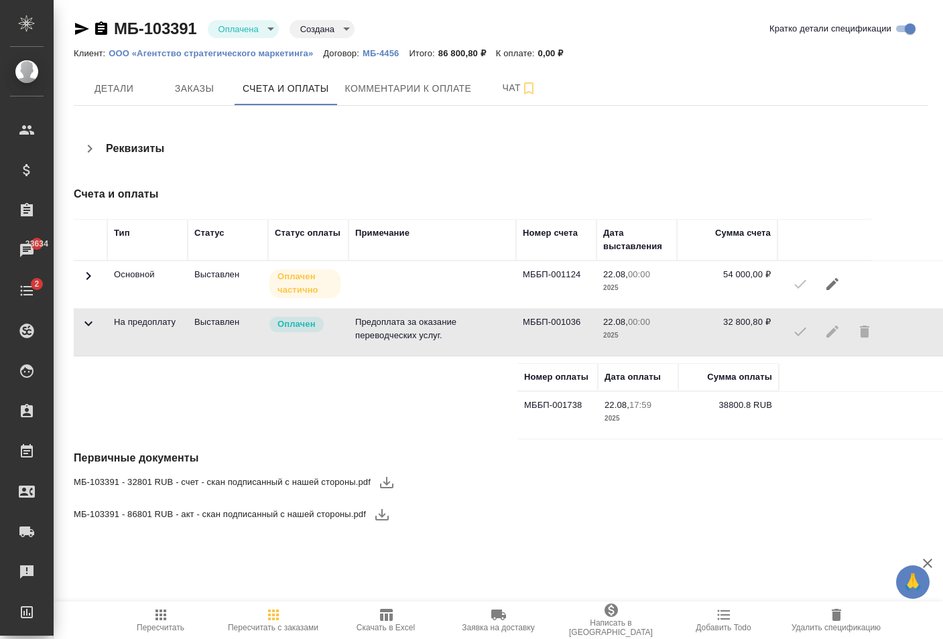
click at [95, 275] on icon at bounding box center [88, 276] width 16 height 16
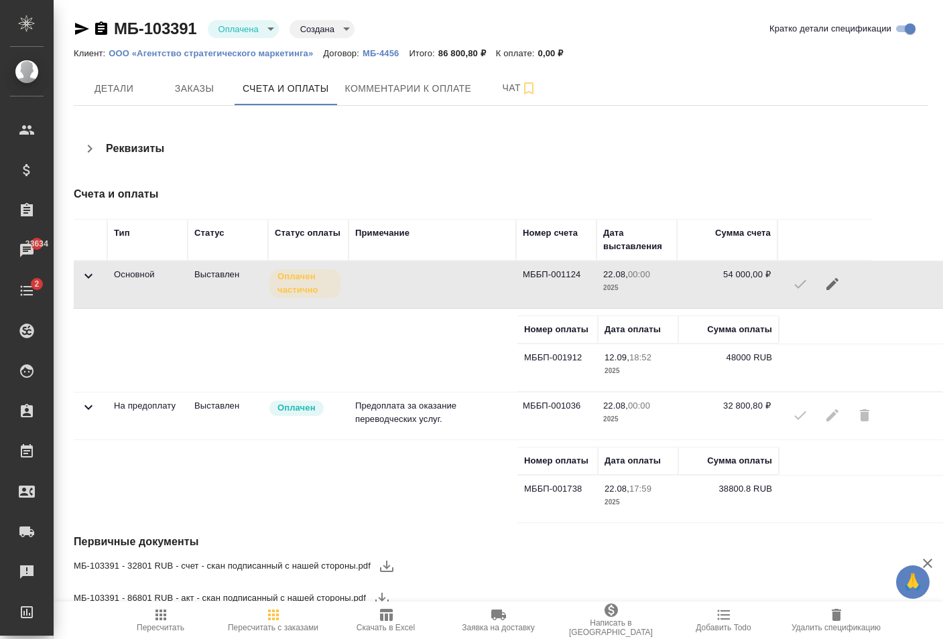
click at [834, 283] on icon "button" at bounding box center [832, 284] width 12 height 12
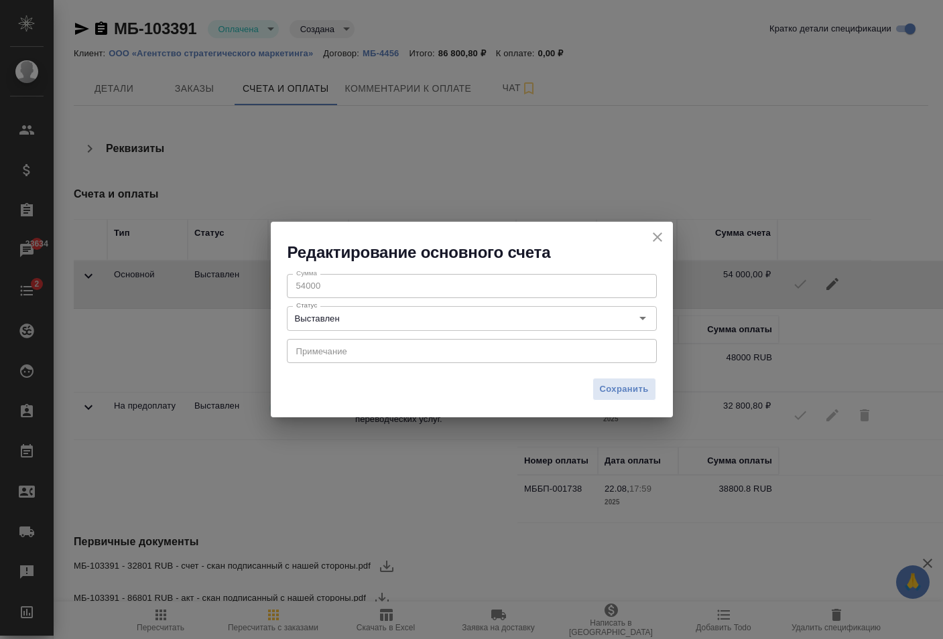
click at [660, 239] on icon "close" at bounding box center [657, 237] width 16 height 16
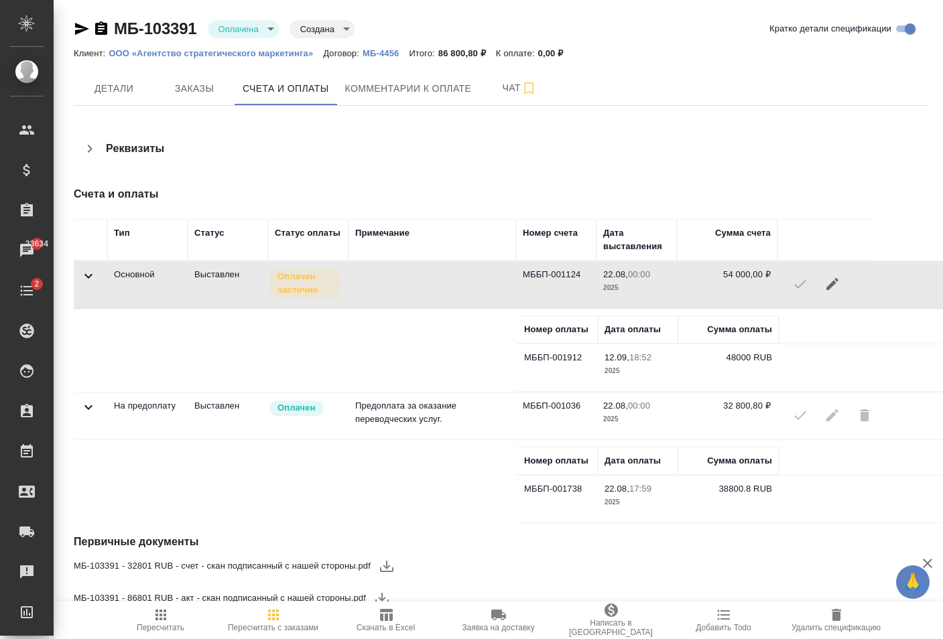
click at [169, 168] on div "Реквизиты" at bounding box center [435, 154] width 722 height 43
click at [828, 417] on div at bounding box center [824, 415] width 80 height 32
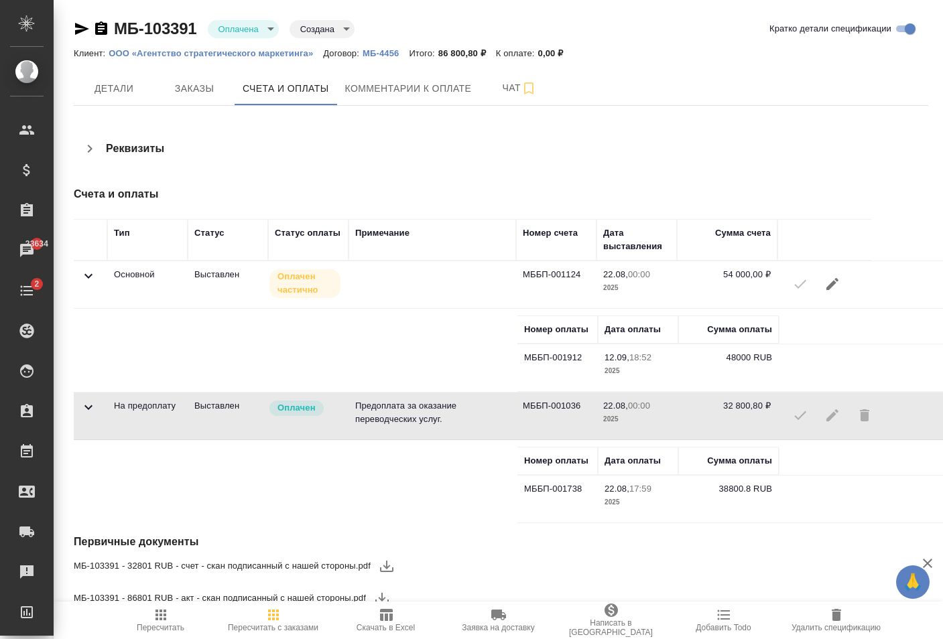
click at [162, 459] on tr "Номер оплаты Дата оплаты Сумма оплаты МББП-001738 22.08, 17:59 2025 38800.8 RUB" at bounding box center [610, 482] width 1072 height 84
click at [212, 89] on span "Заказы" at bounding box center [194, 88] width 64 height 17
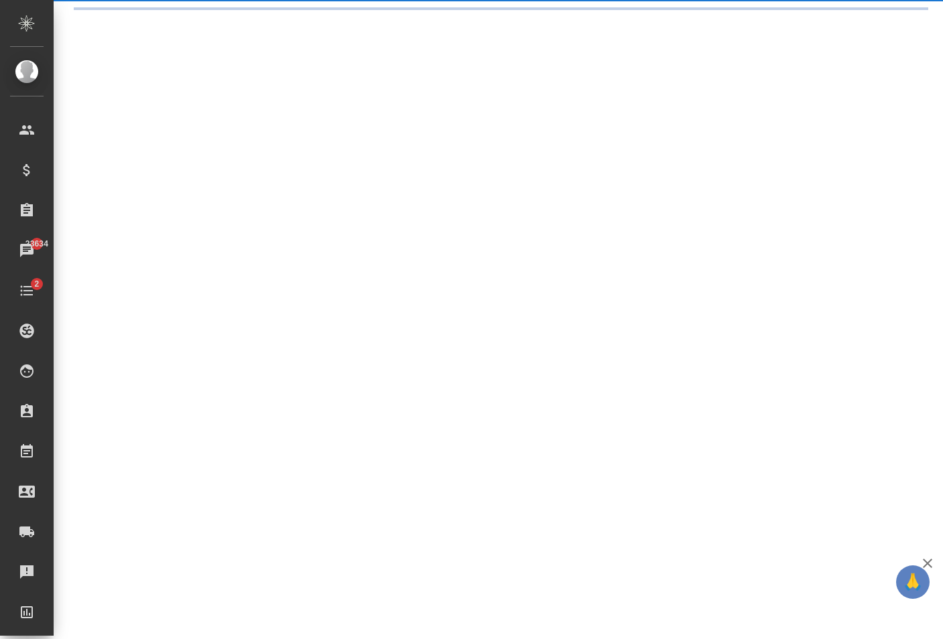
click at [280, 92] on div ".cls-1 fill:#fff; AWATERA Карапетян Давид Клиенты Спецификации Заказы 23634 Чат…" at bounding box center [471, 319] width 943 height 639
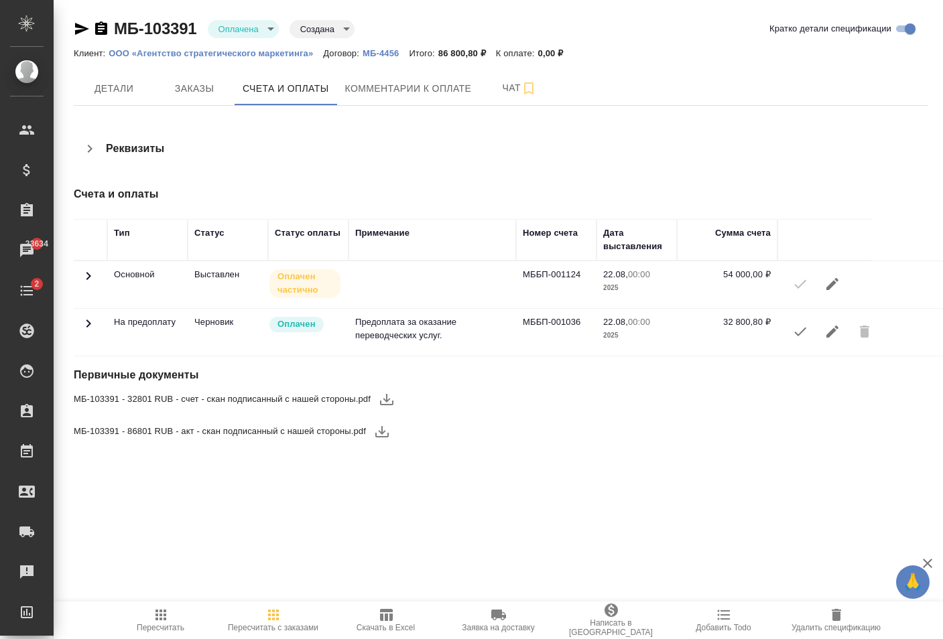
click at [834, 330] on icon "button" at bounding box center [832, 332] width 12 height 12
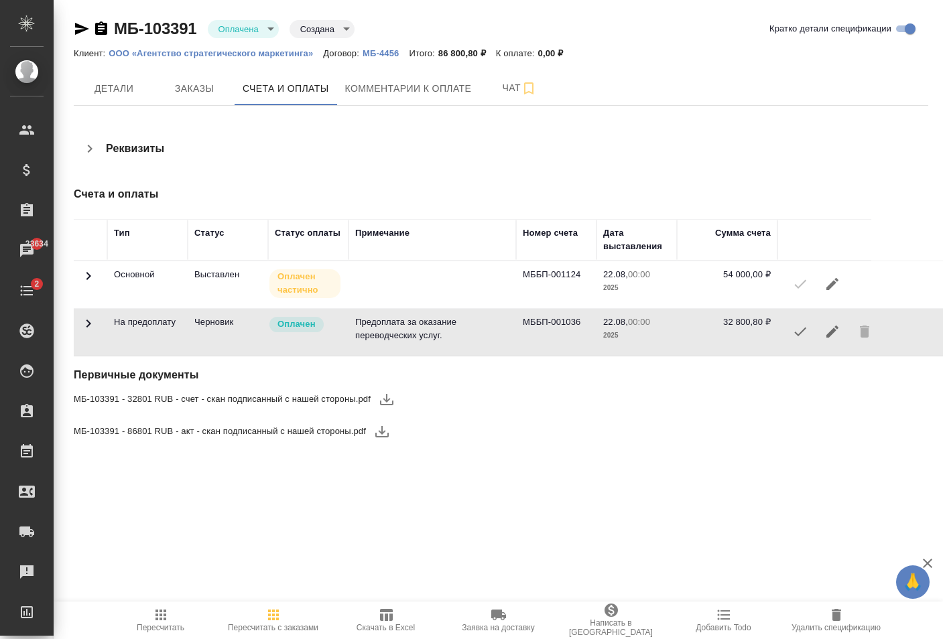
click at [836, 333] on icon "button" at bounding box center [832, 332] width 16 height 16
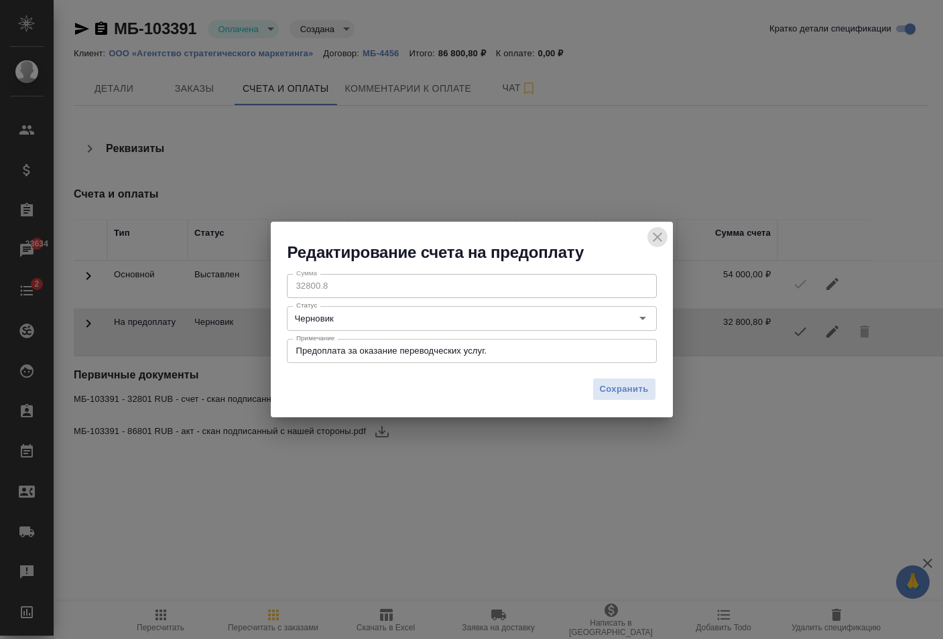
click at [656, 238] on icon "close" at bounding box center [657, 237] width 9 height 9
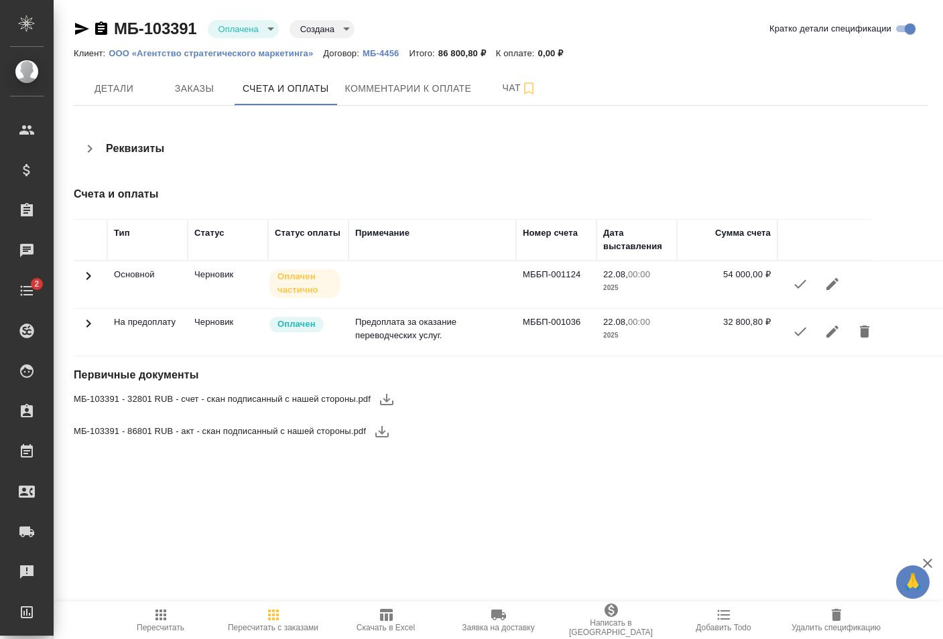
click at [836, 333] on icon "button" at bounding box center [832, 332] width 16 height 16
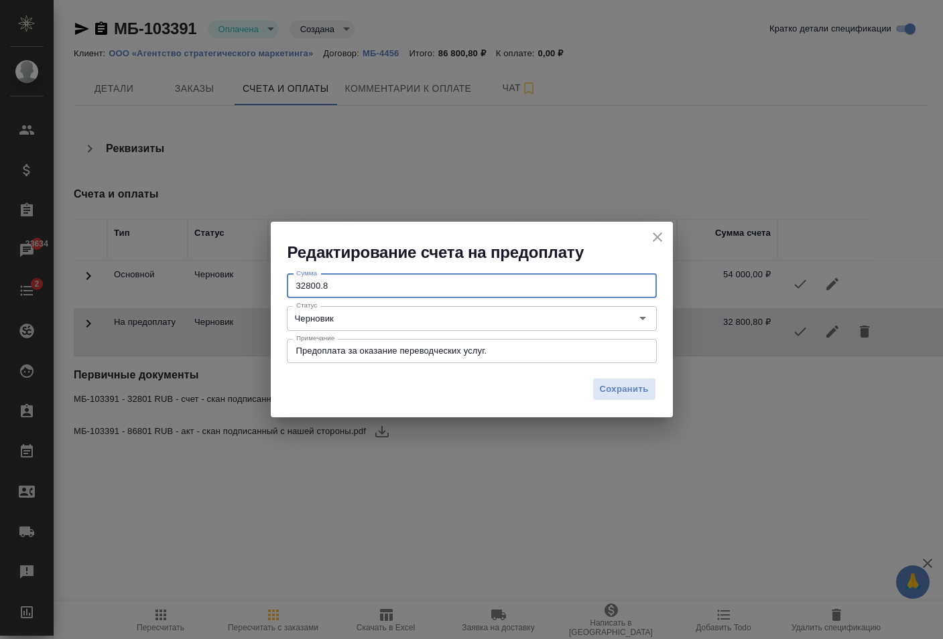
click at [305, 286] on input "32800.8" at bounding box center [472, 286] width 370 height 24
type input "38800.8"
click at [617, 387] on span "Сохранить" at bounding box center [624, 389] width 49 height 15
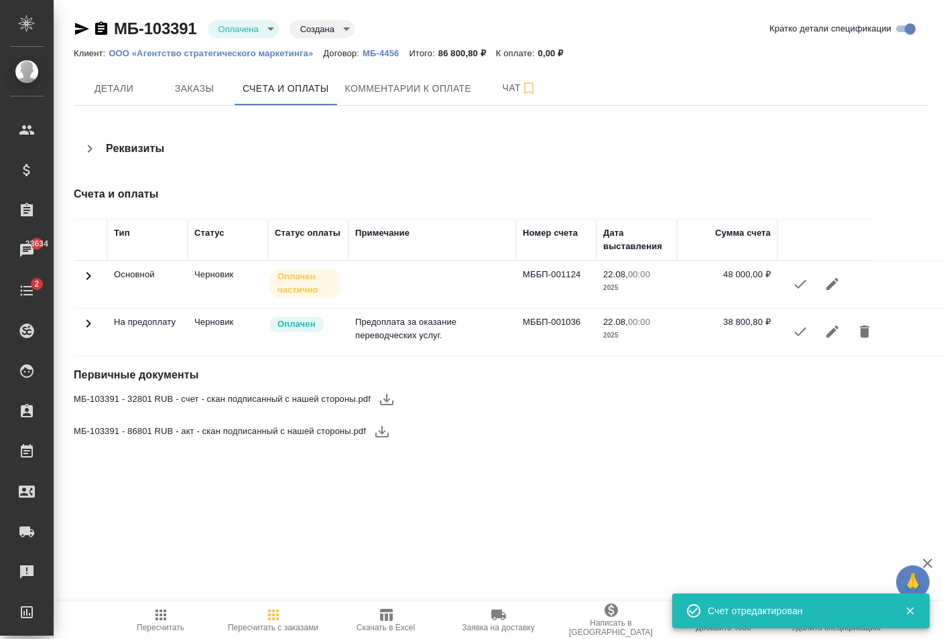
click at [795, 286] on icon "button" at bounding box center [800, 284] width 16 height 16
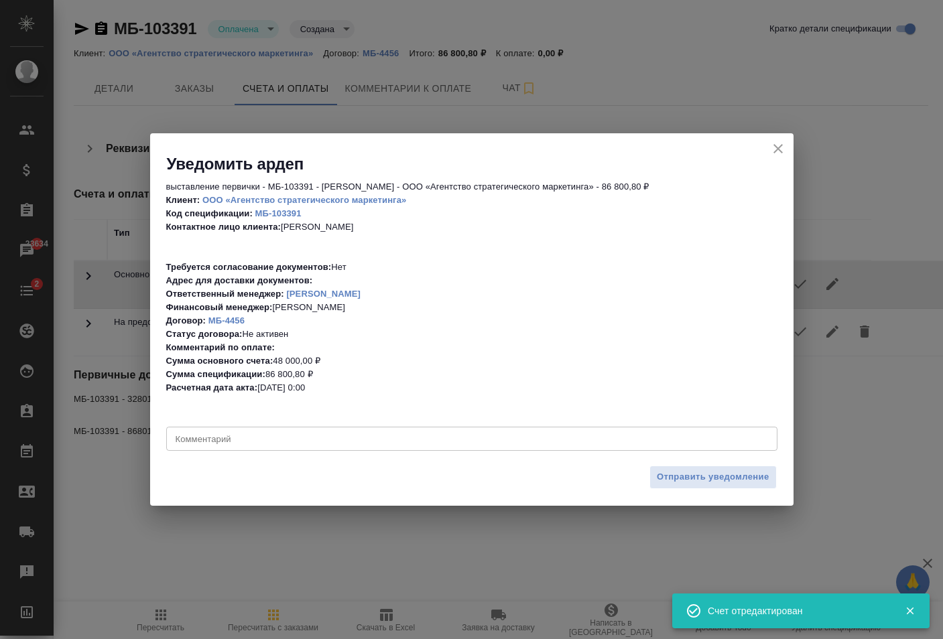
click at [773, 149] on icon "close" at bounding box center [778, 149] width 16 height 16
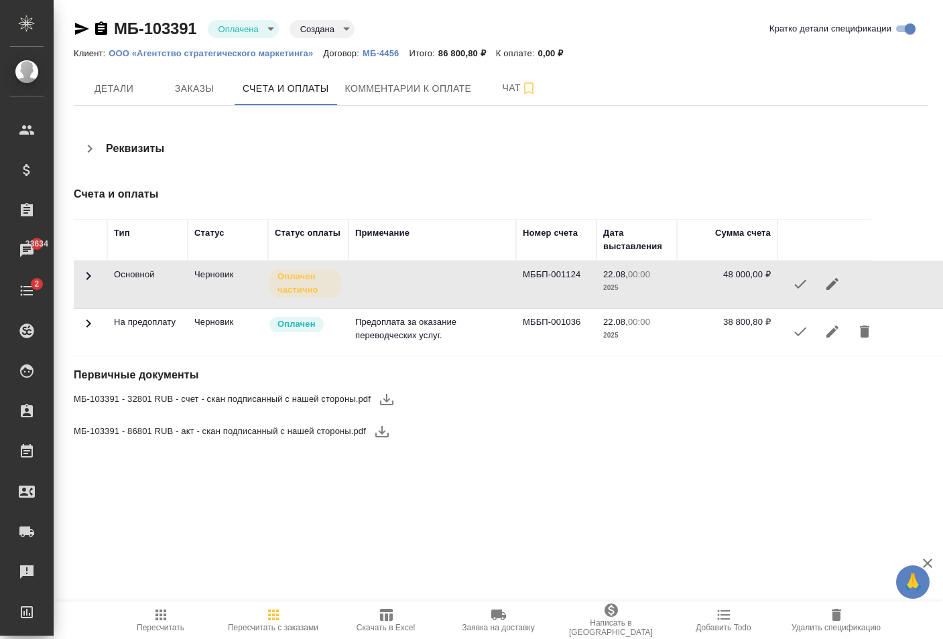
click at [86, 276] on icon at bounding box center [88, 276] width 16 height 16
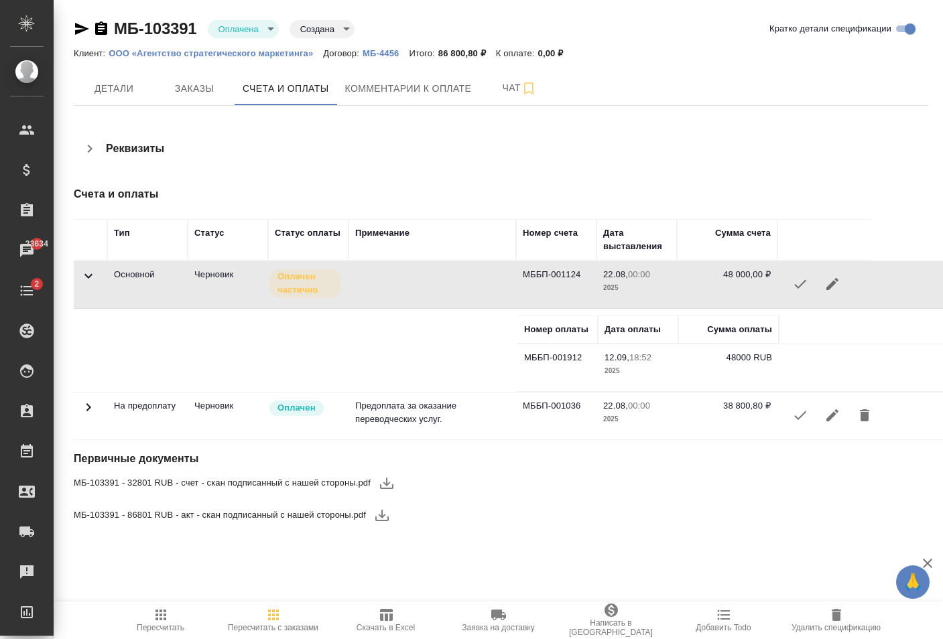
click at [90, 403] on icon at bounding box center [88, 407] width 16 height 16
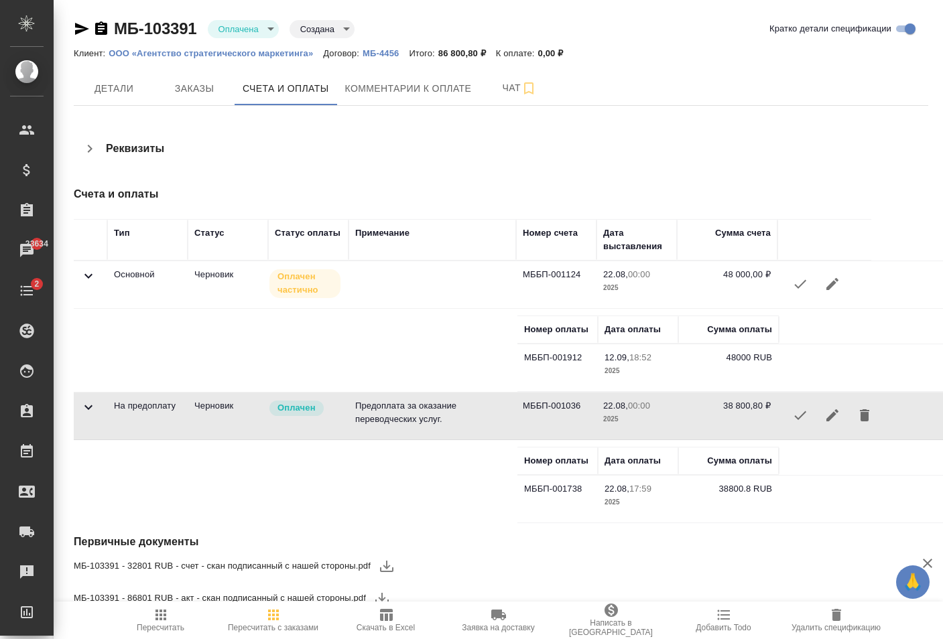
click at [93, 401] on icon at bounding box center [88, 407] width 16 height 16
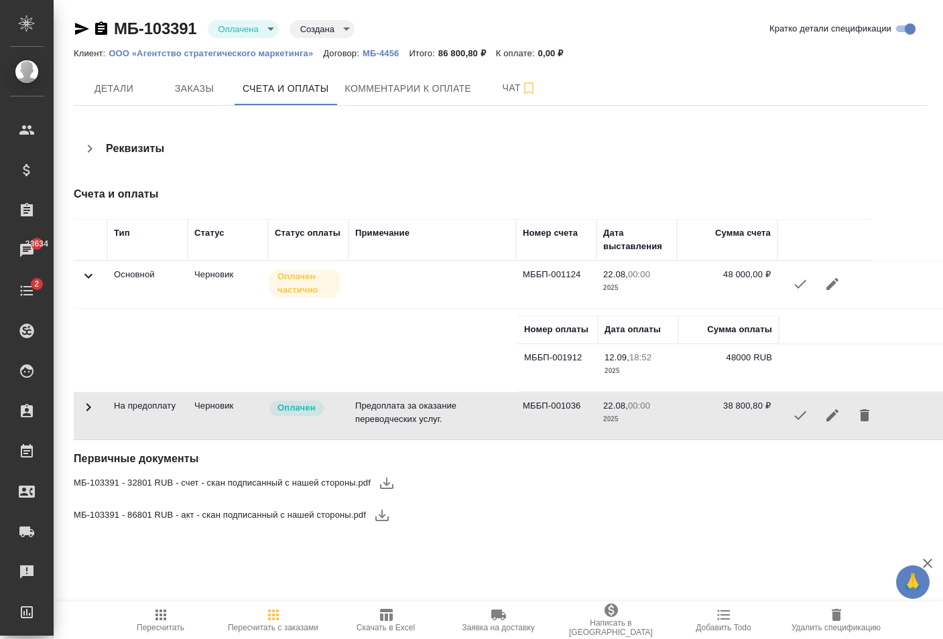
click at [84, 271] on icon at bounding box center [88, 276] width 16 height 16
